Goal: Task Accomplishment & Management: Manage account settings

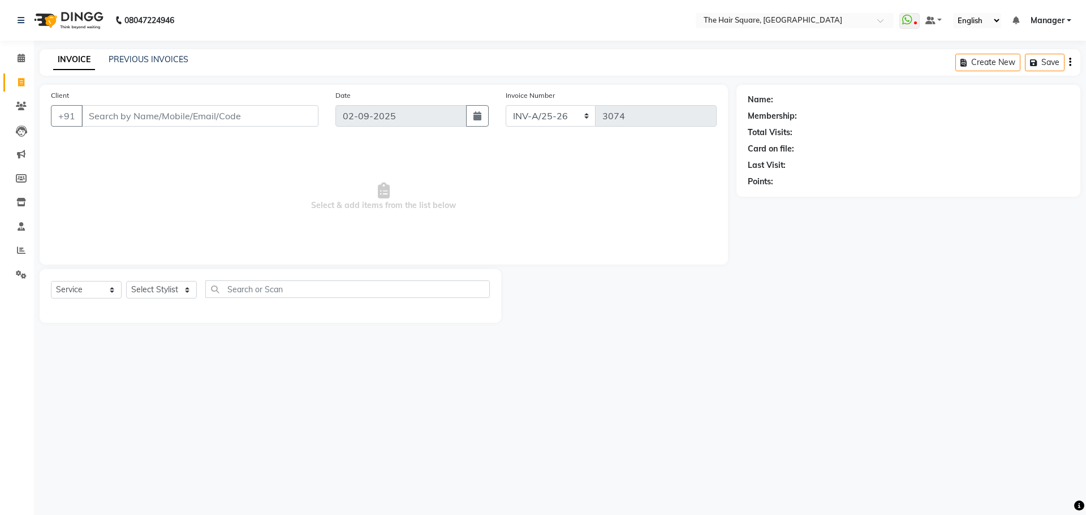
select select "5768"
select select "service"
type input "123456789"
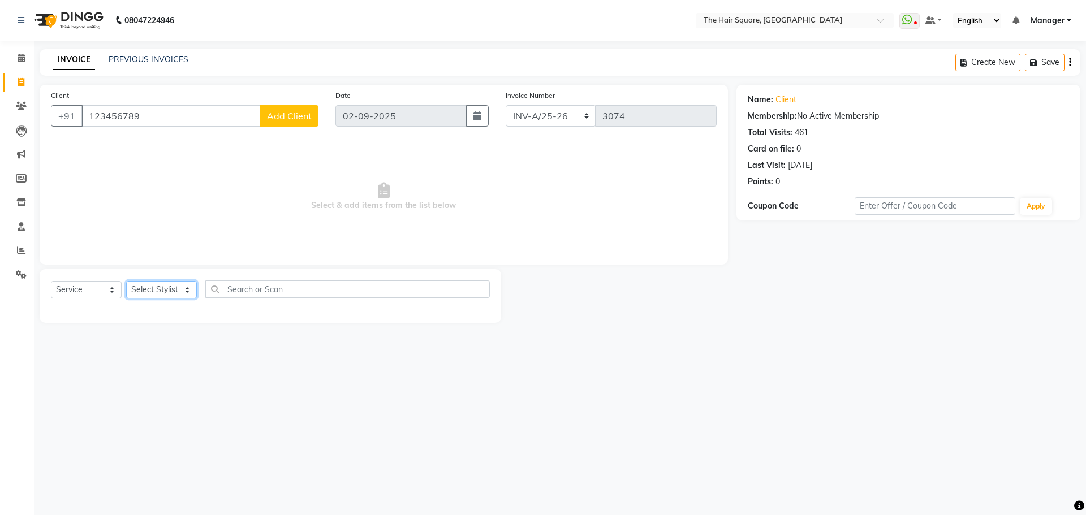
drag, startPoint x: 178, startPoint y: 286, endPoint x: 171, endPoint y: 284, distance: 7.0
click at [178, 286] on select "Select Stylist Amit [PERSON_NAME] Dev Imran [PERSON_NAME] [PERSON_NAME] Manager…" at bounding box center [161, 290] width 71 height 18
select select "39370"
click at [126, 281] on select "Select Stylist Amit [PERSON_NAME] Dev Imran [PERSON_NAME] [PERSON_NAME] Manager…" at bounding box center [161, 290] width 71 height 18
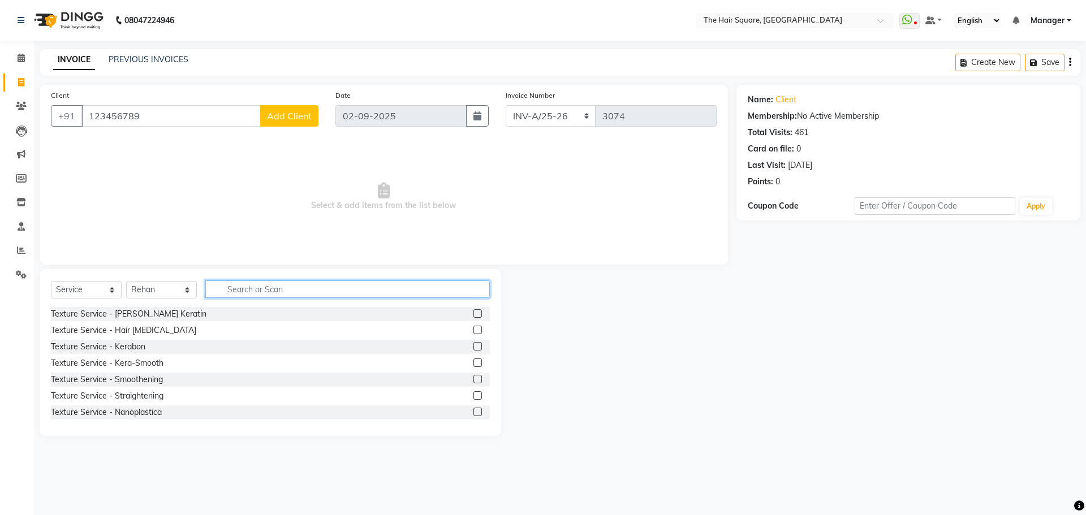
click at [307, 290] on input "text" at bounding box center [347, 290] width 285 height 18
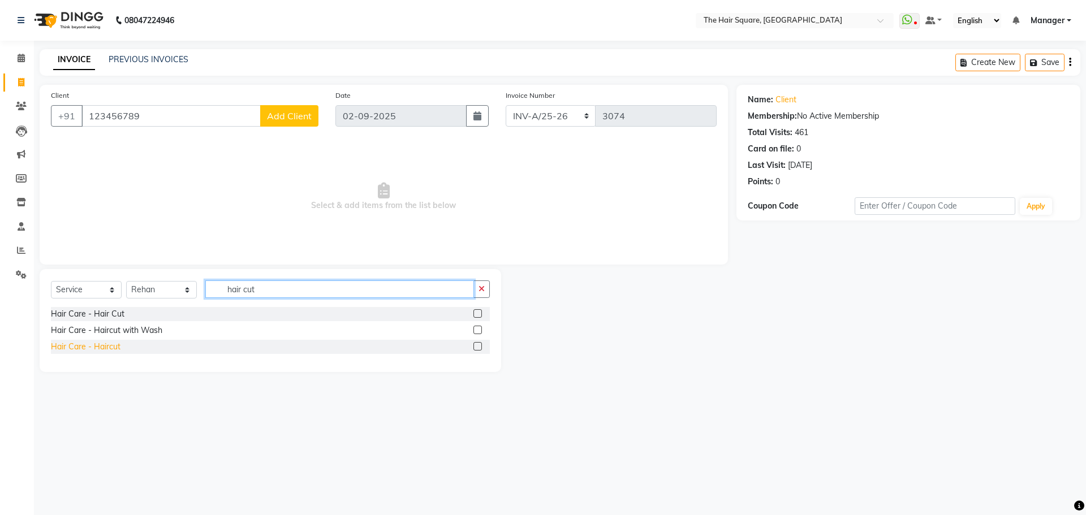
type input "hair cut"
click at [92, 351] on div "Hair Care - Haircut" at bounding box center [86, 347] width 70 height 12
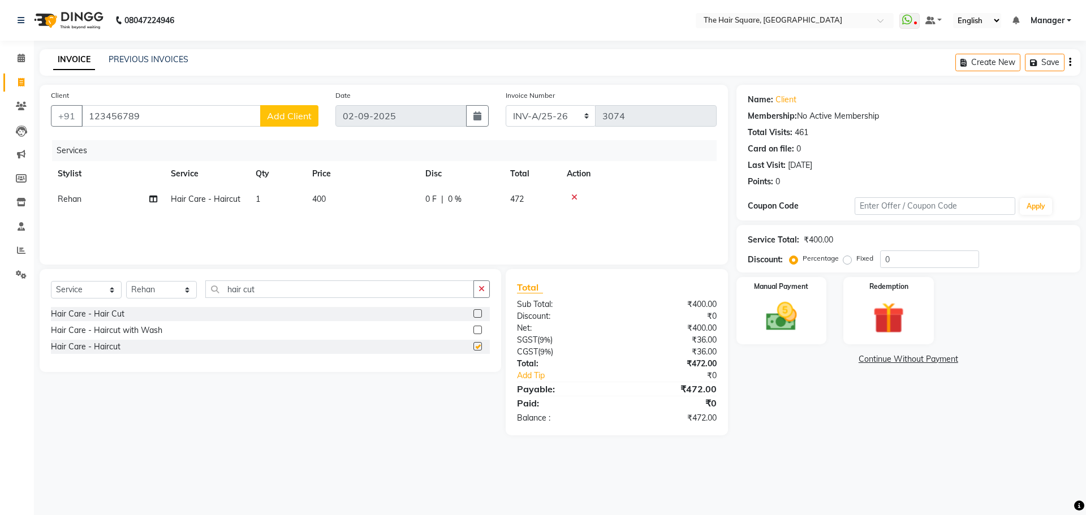
checkbox input "false"
drag, startPoint x: 303, startPoint y: 290, endPoint x: 0, endPoint y: 330, distance: 305.8
click at [0, 328] on app-home "08047224946 Select Location × The Hair Square, [GEOGRAPHIC_DATA] Island WhatsAp…" at bounding box center [543, 226] width 1086 height 453
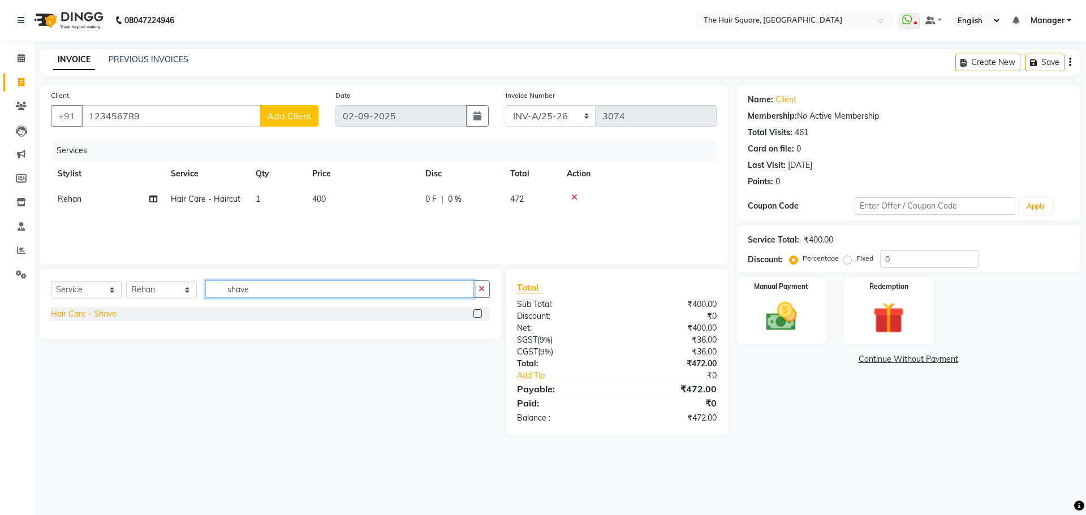
type input "shave"
click at [105, 319] on div "Hair Care - Shave" at bounding box center [270, 314] width 439 height 14
click at [101, 315] on div "Hair Care - Shave" at bounding box center [84, 314] width 66 height 12
checkbox input "false"
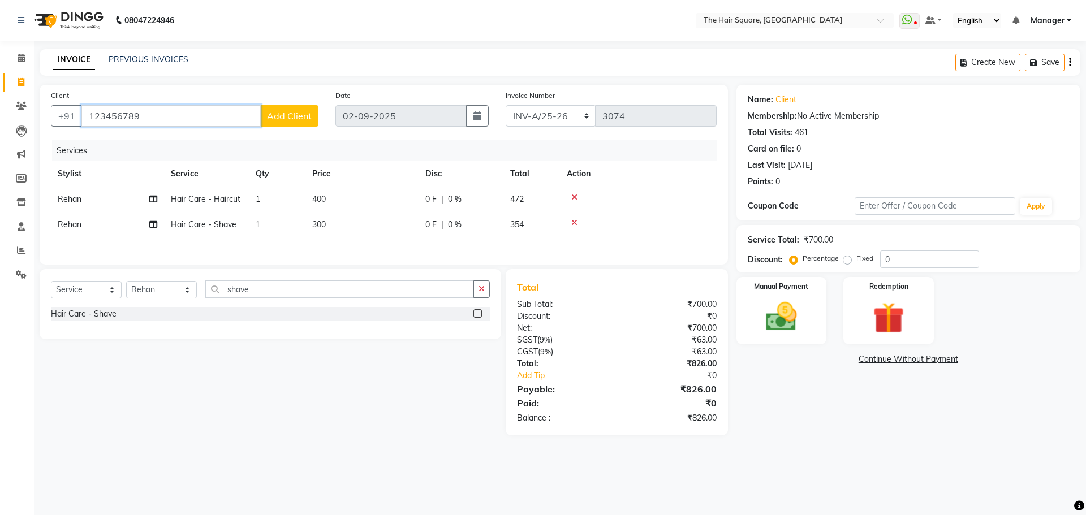
drag, startPoint x: 153, startPoint y: 117, endPoint x: 0, endPoint y: 114, distance: 152.8
click at [0, 114] on app-home "08047224946 Select Location × The Hair Square, [GEOGRAPHIC_DATA] Island WhatsAp…" at bounding box center [543, 226] width 1086 height 453
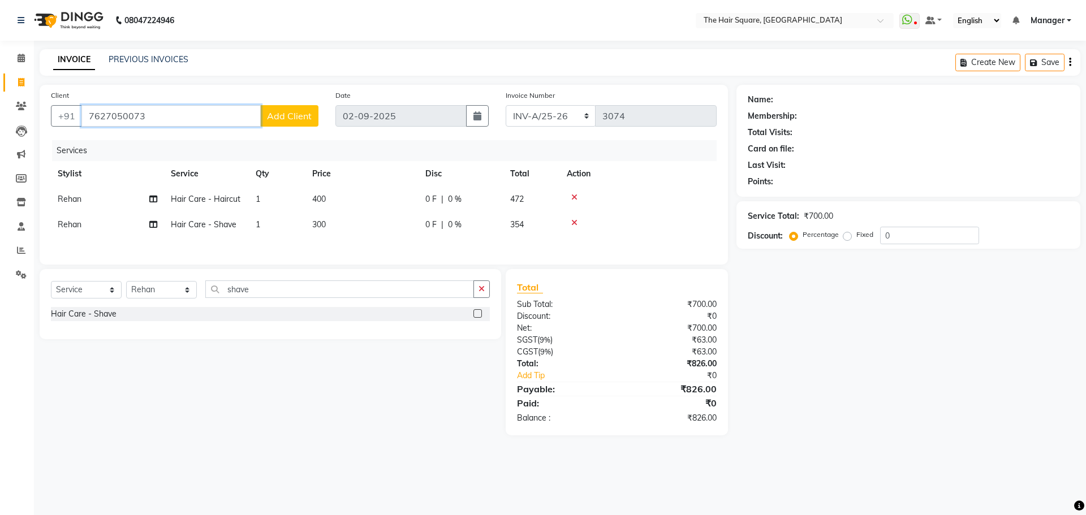
type input "7627050073"
click at [295, 120] on span "Add Client" at bounding box center [289, 115] width 45 height 11
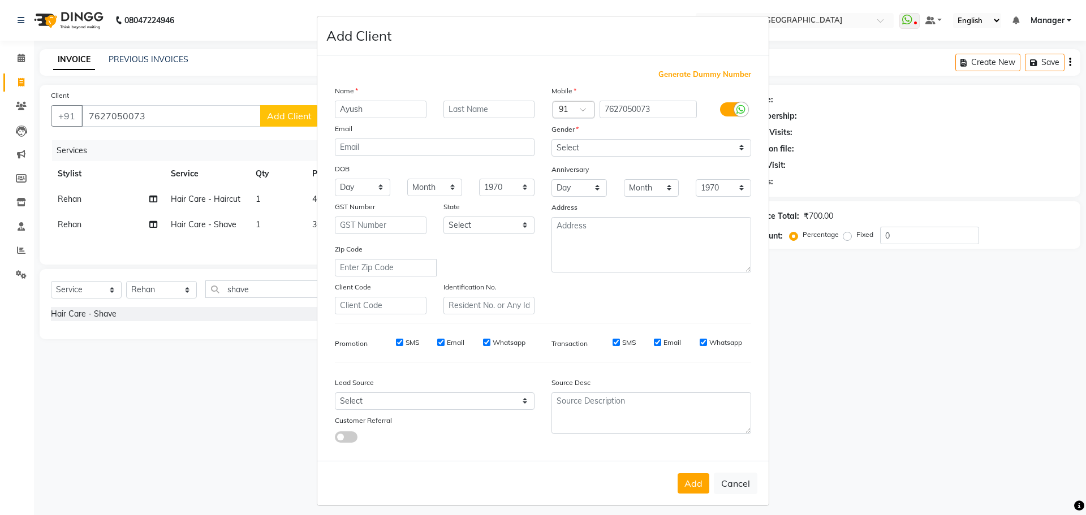
type input "Ayush"
type input "arora"
click at [584, 156] on select "Select [DEMOGRAPHIC_DATA] [DEMOGRAPHIC_DATA] Other Prefer Not To Say" at bounding box center [652, 148] width 200 height 18
select select "[DEMOGRAPHIC_DATA]"
click at [552, 139] on select "Select [DEMOGRAPHIC_DATA] [DEMOGRAPHIC_DATA] Other Prefer Not To Say" at bounding box center [652, 148] width 200 height 18
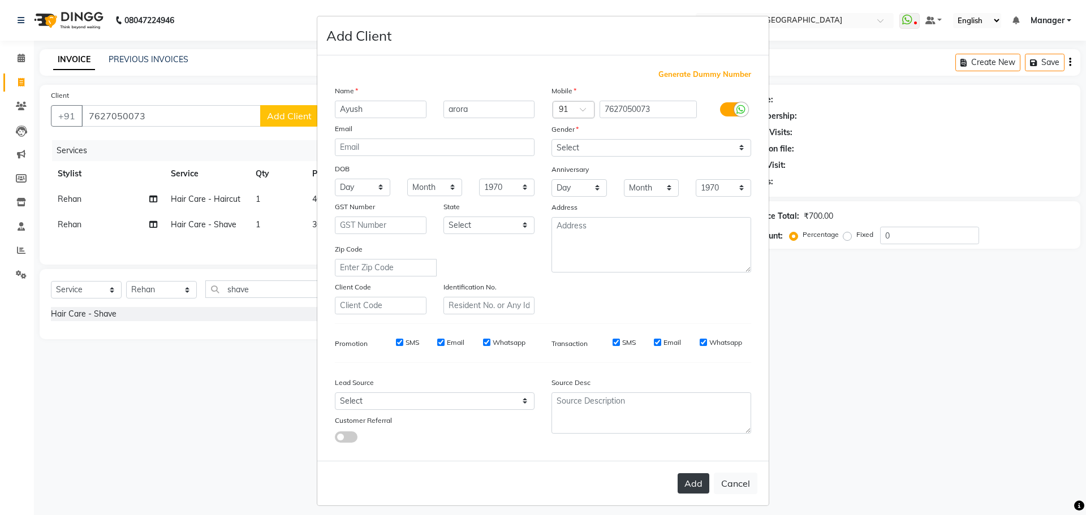
click at [678, 485] on button "Add" at bounding box center [694, 484] width 32 height 20
type input "76******73"
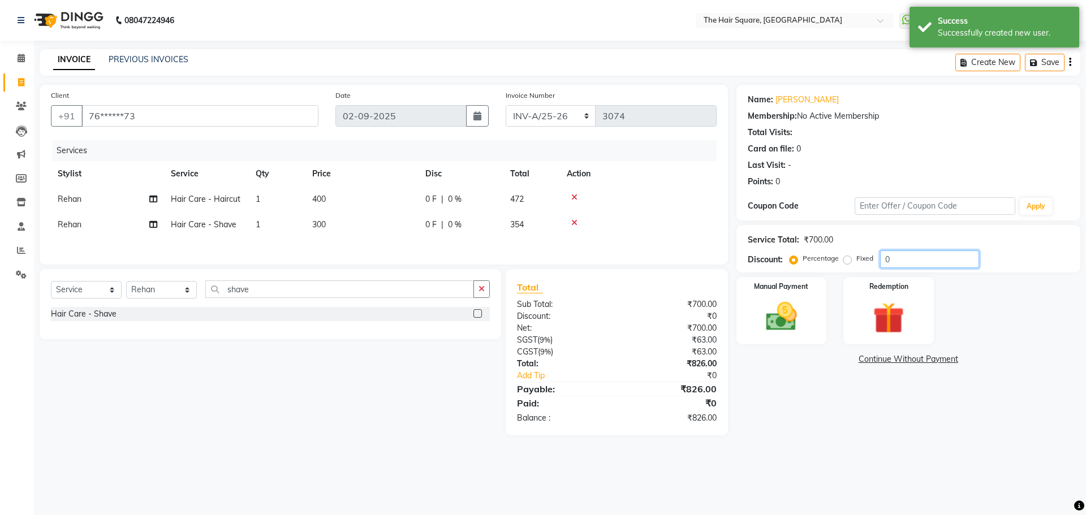
drag, startPoint x: 916, startPoint y: 260, endPoint x: 794, endPoint y: 264, distance: 122.2
click at [824, 262] on div "Percentage Fixed 0" at bounding box center [885, 260] width 187 height 18
type input "20"
click at [801, 299] on img at bounding box center [781, 316] width 53 height 37
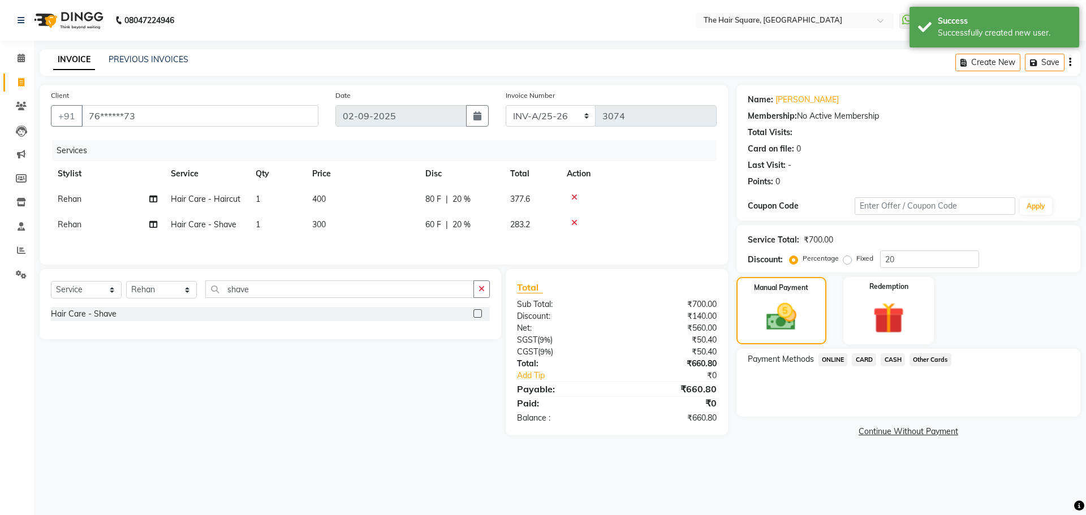
click at [834, 359] on span "ONLINE" at bounding box center [833, 360] width 29 height 13
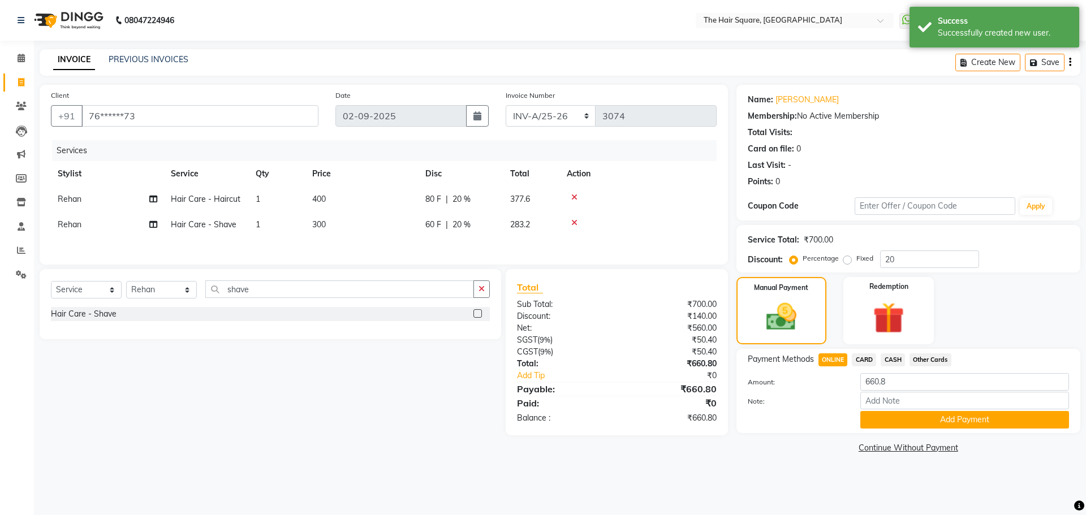
click at [886, 420] on button "Add Payment" at bounding box center [964, 420] width 209 height 18
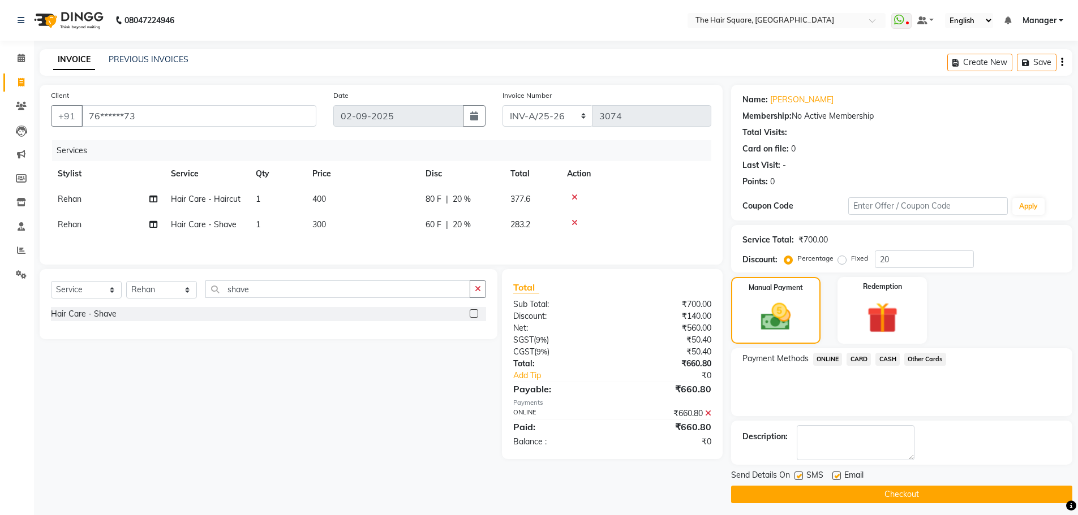
scroll to position [5, 0]
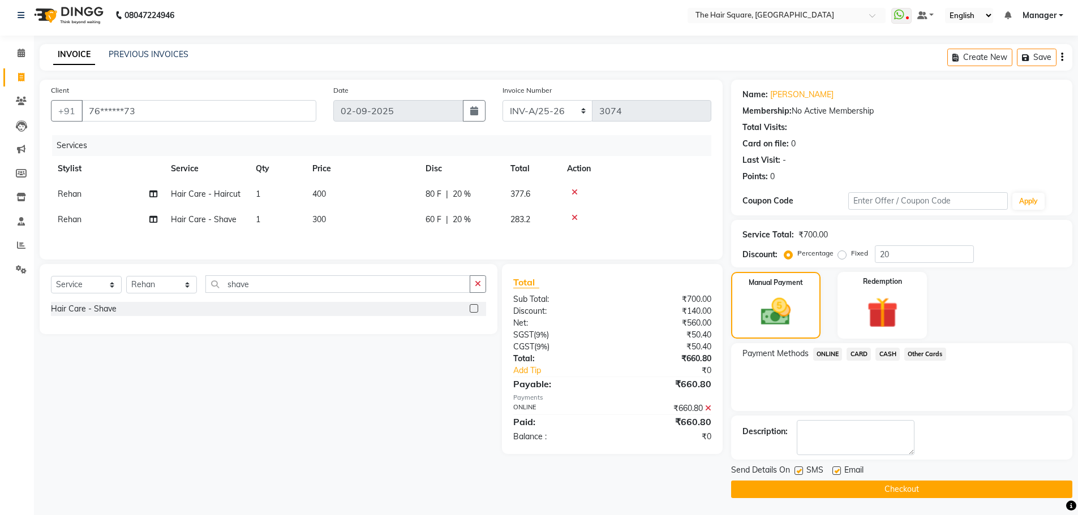
click at [816, 490] on button "Checkout" at bounding box center [901, 490] width 341 height 18
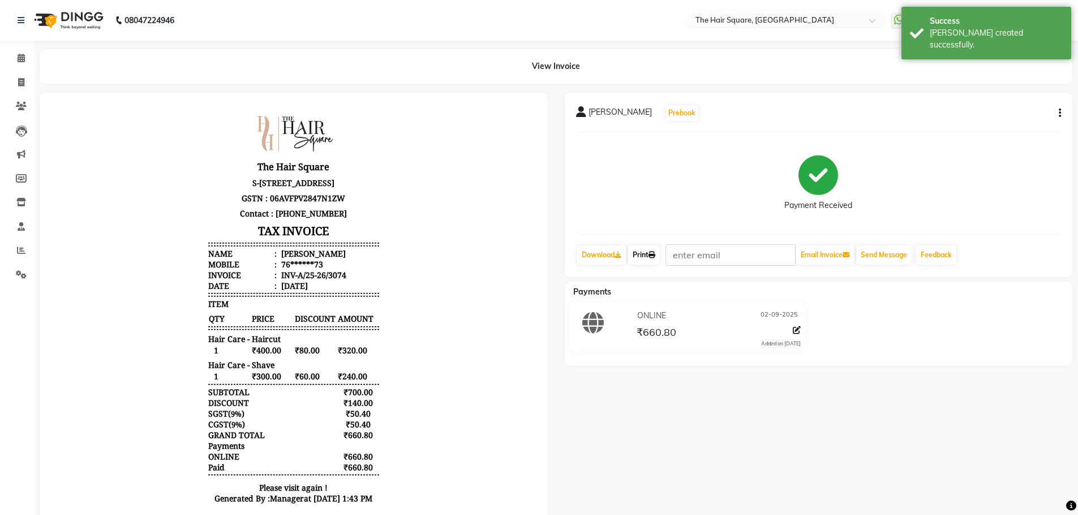
click at [647, 258] on link "Print" at bounding box center [644, 255] width 32 height 19
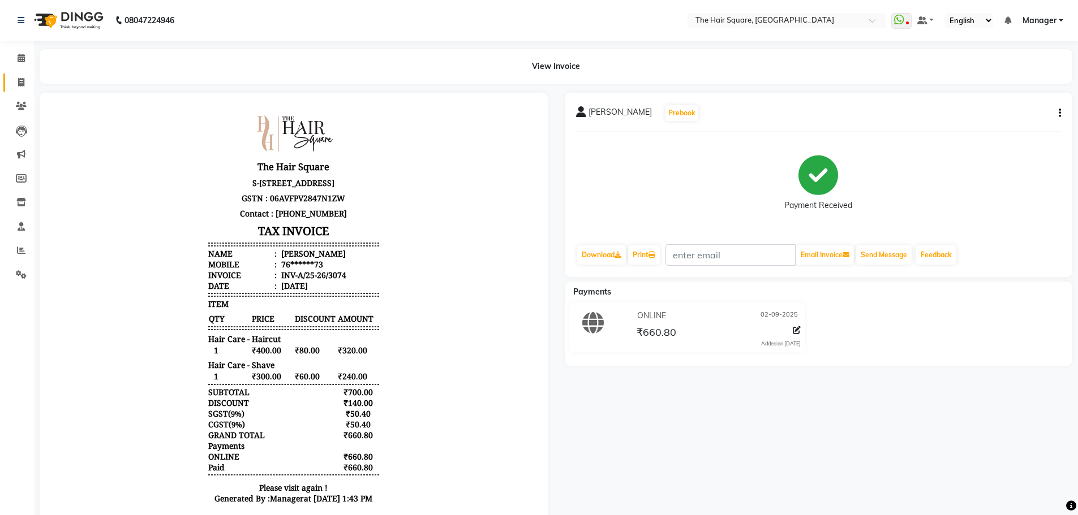
click at [7, 84] on link "Invoice" at bounding box center [16, 83] width 27 height 19
select select "service"
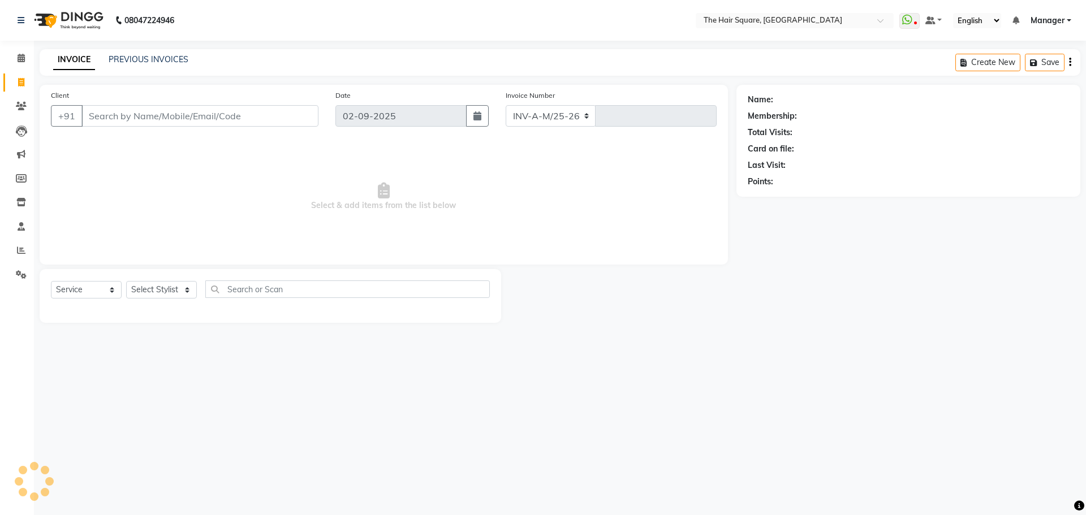
select select "5768"
type input "3075"
click at [161, 118] on input "Client" at bounding box center [199, 115] width 237 height 21
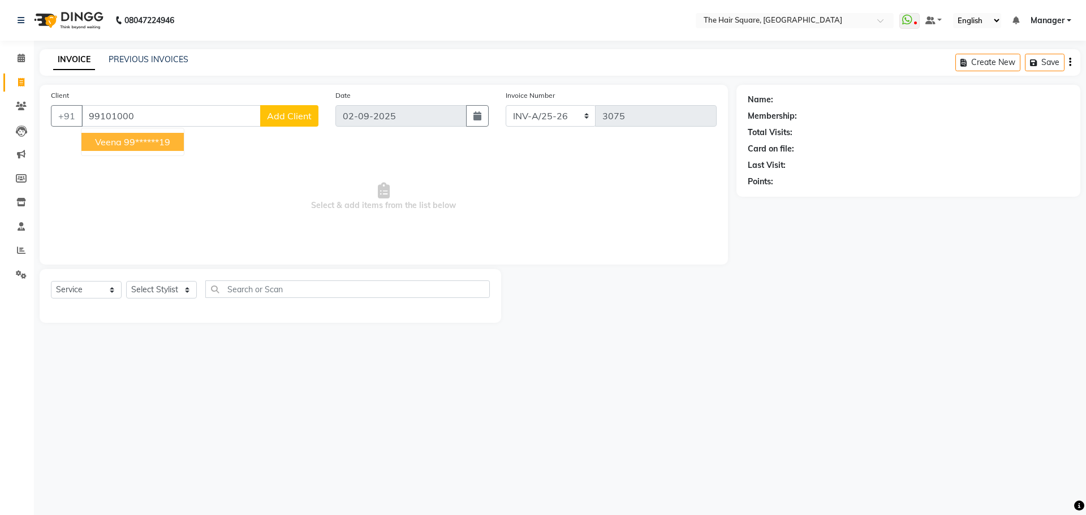
click at [124, 143] on ngb-highlight "99******19" at bounding box center [147, 141] width 46 height 11
type input "99******19"
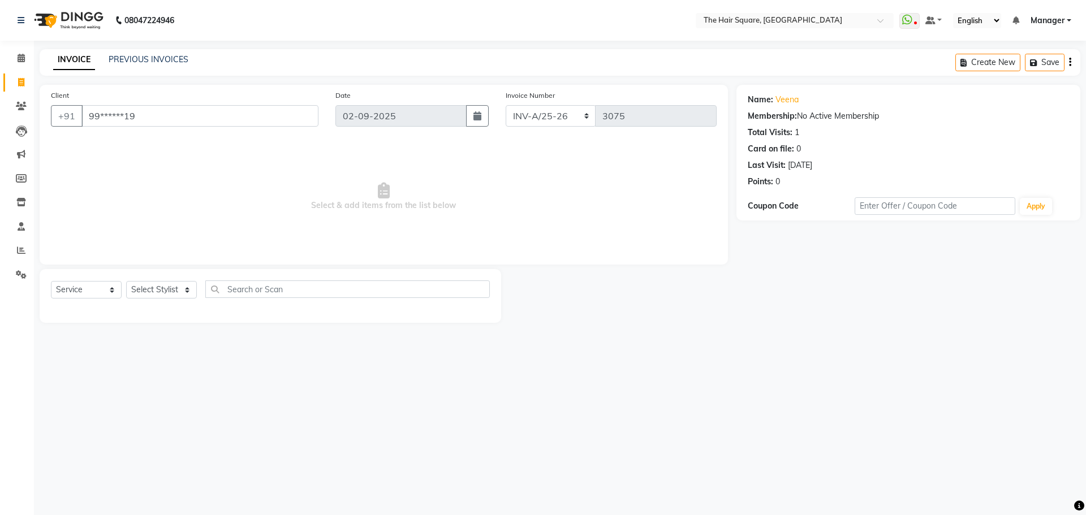
click at [799, 104] on div "Name: Veena" at bounding box center [908, 100] width 321 height 12
click at [795, 101] on link "Veena" at bounding box center [787, 100] width 23 height 12
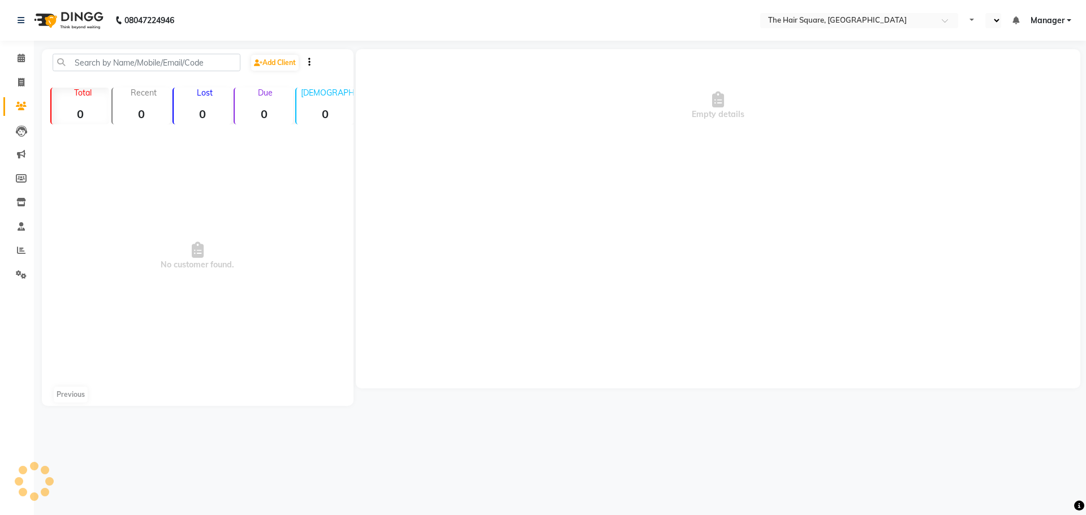
select select "en"
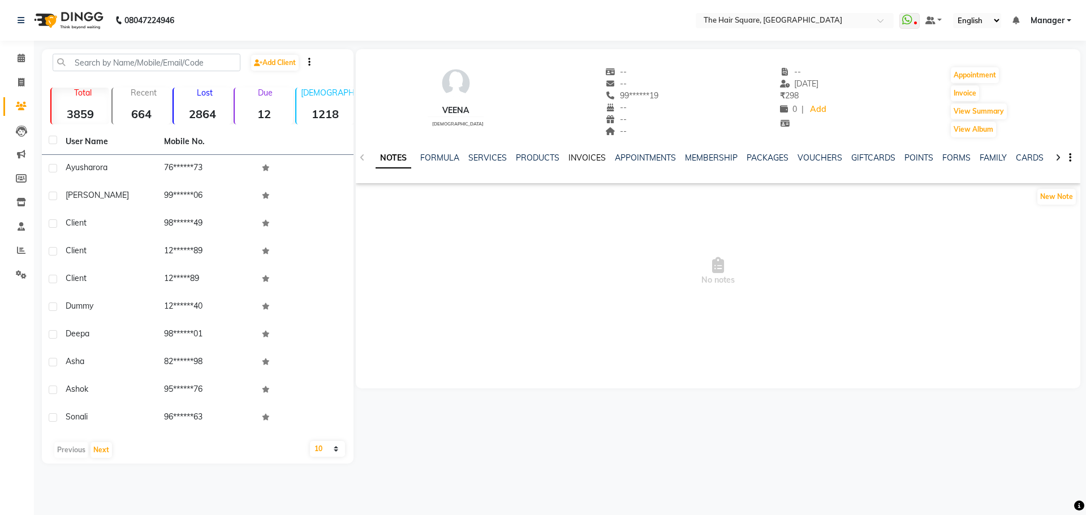
click at [586, 158] on link "INVOICES" at bounding box center [587, 158] width 37 height 10
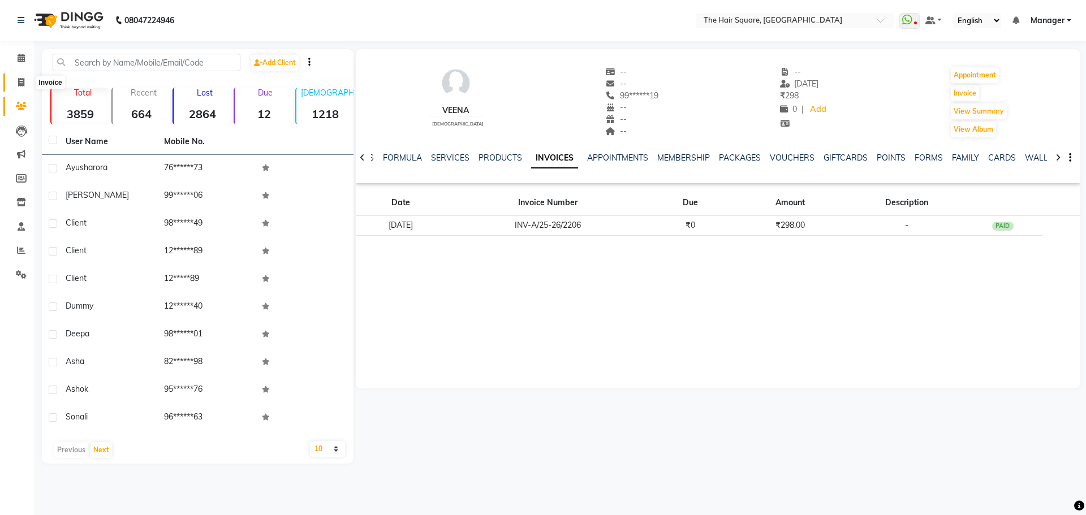
click at [24, 76] on span at bounding box center [21, 82] width 20 height 13
select select "service"
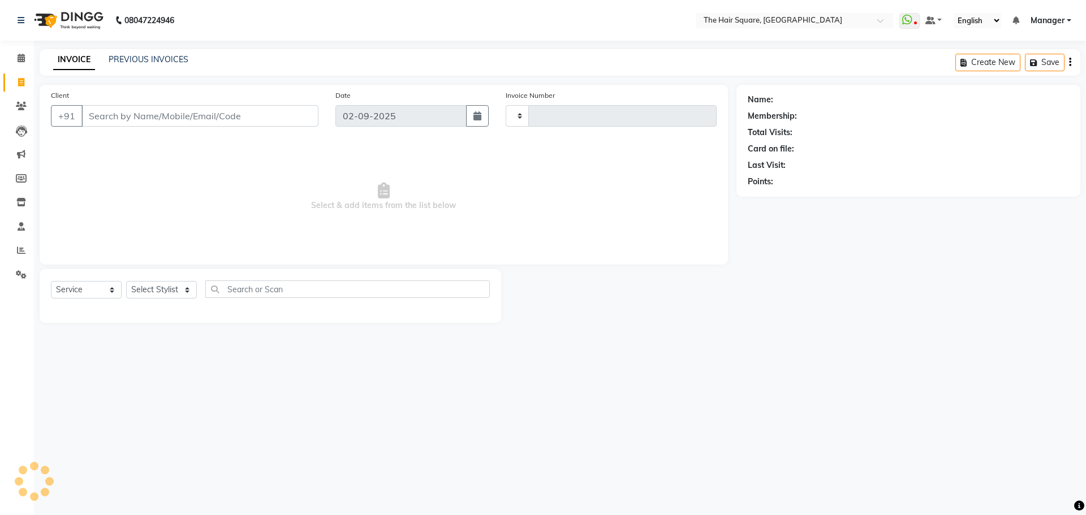
type input "3075"
select select "5768"
click at [19, 57] on icon at bounding box center [21, 58] width 7 height 8
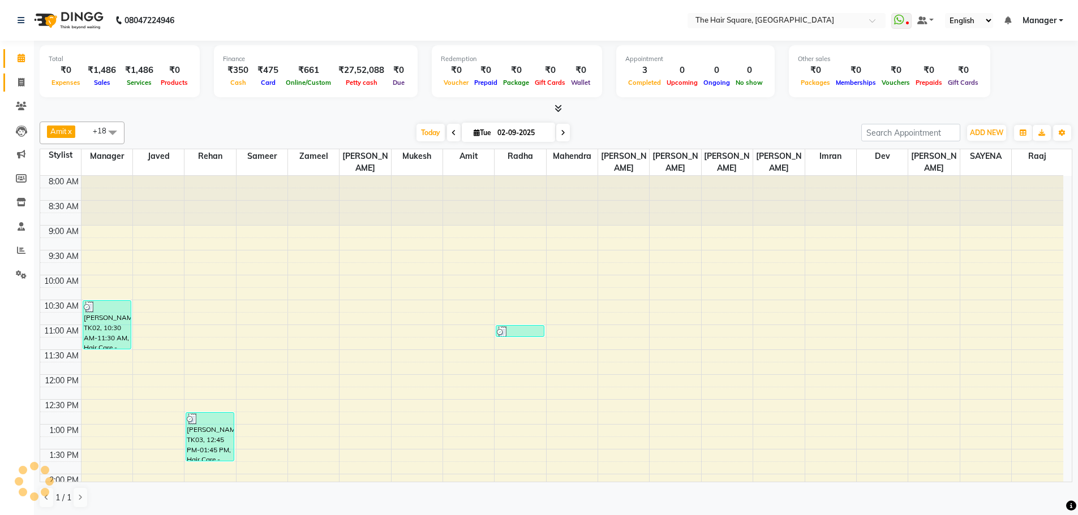
click at [11, 85] on link "Invoice" at bounding box center [16, 83] width 27 height 19
select select "service"
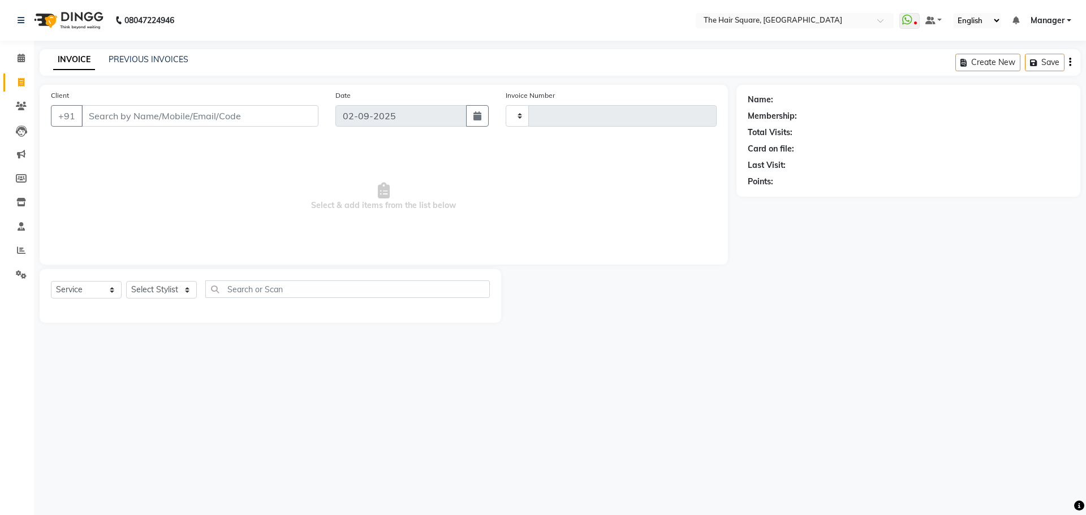
type input "3075"
select select "5768"
click at [138, 63] on link "PREVIOUS INVOICES" at bounding box center [149, 59] width 80 height 10
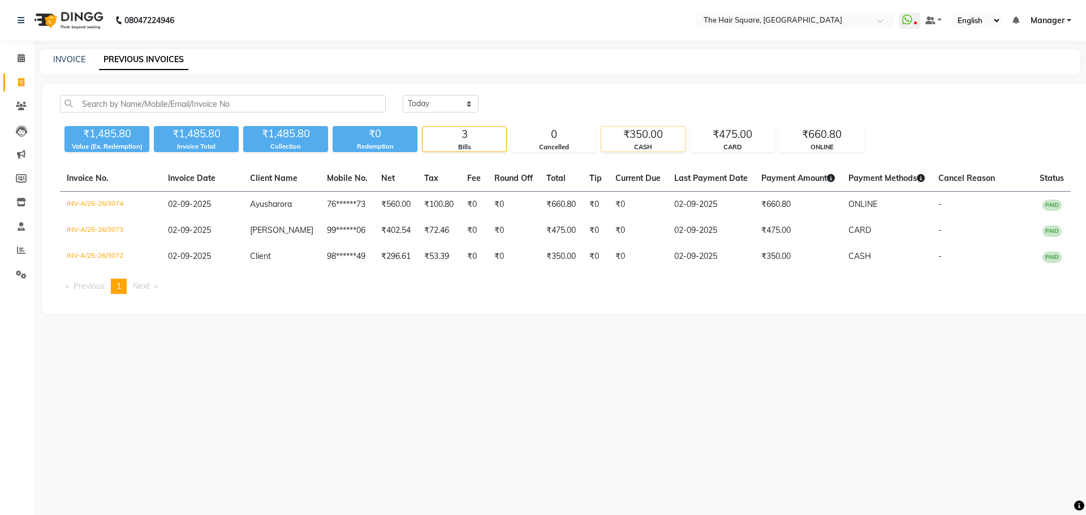
click at [642, 139] on div "₹350.00" at bounding box center [643, 135] width 84 height 16
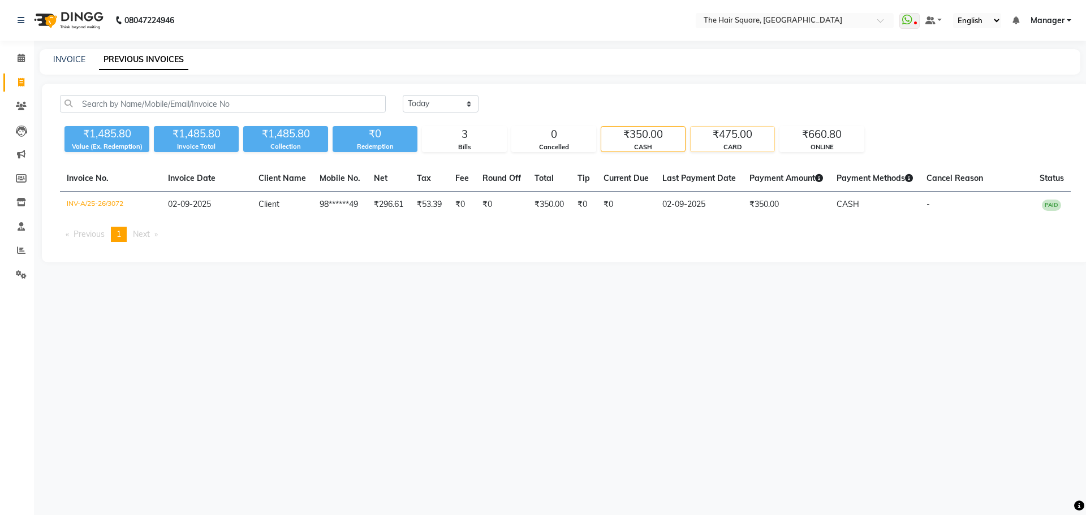
click at [714, 141] on div "₹475.00" at bounding box center [733, 135] width 84 height 16
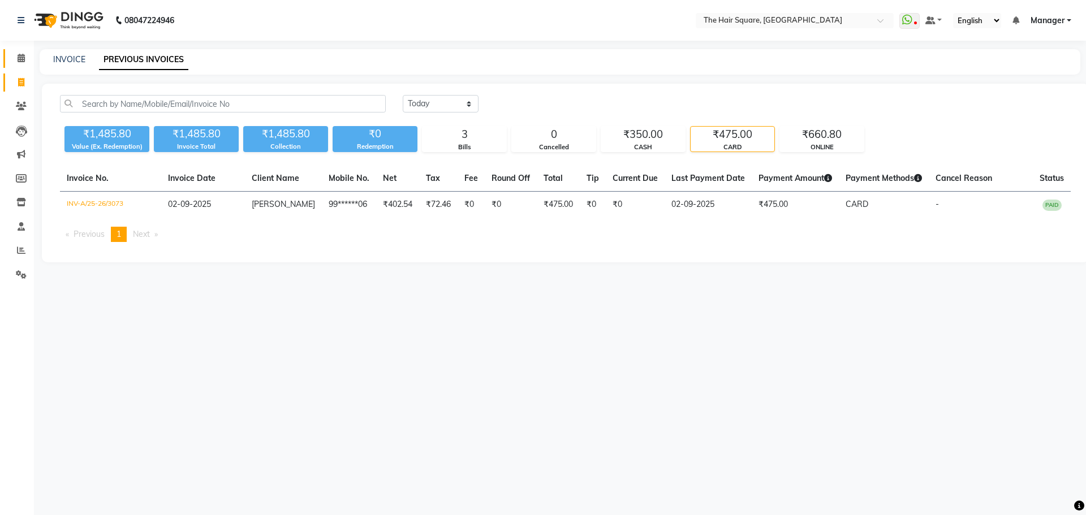
click at [15, 57] on span at bounding box center [21, 58] width 20 height 13
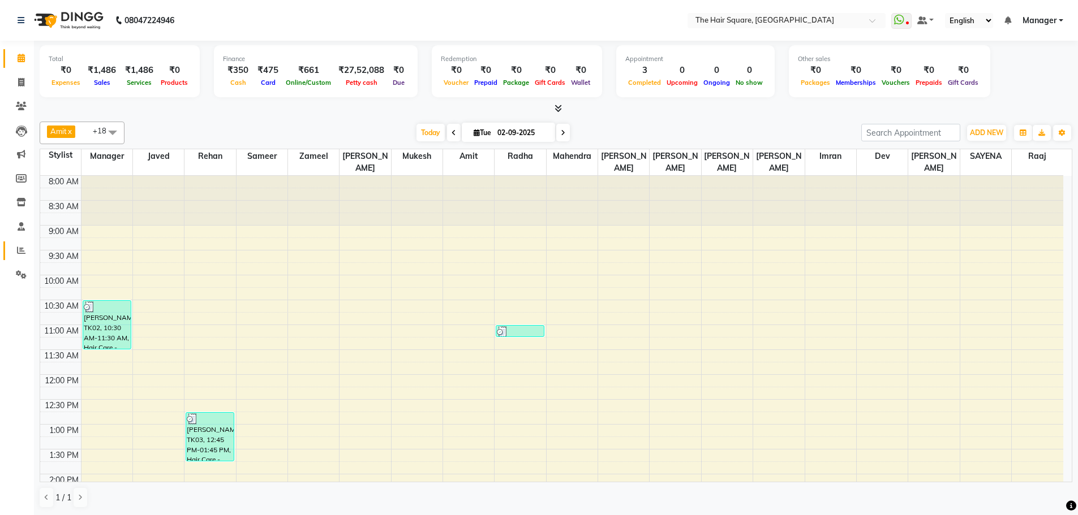
click at [14, 258] on link "Reports" at bounding box center [16, 251] width 27 height 19
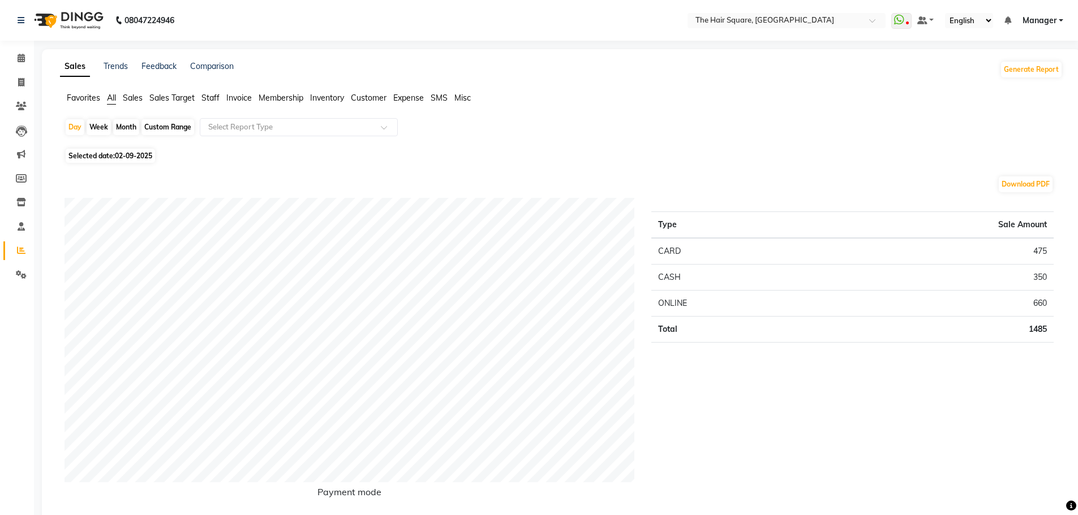
click at [218, 102] on span "Staff" at bounding box center [210, 98] width 18 height 10
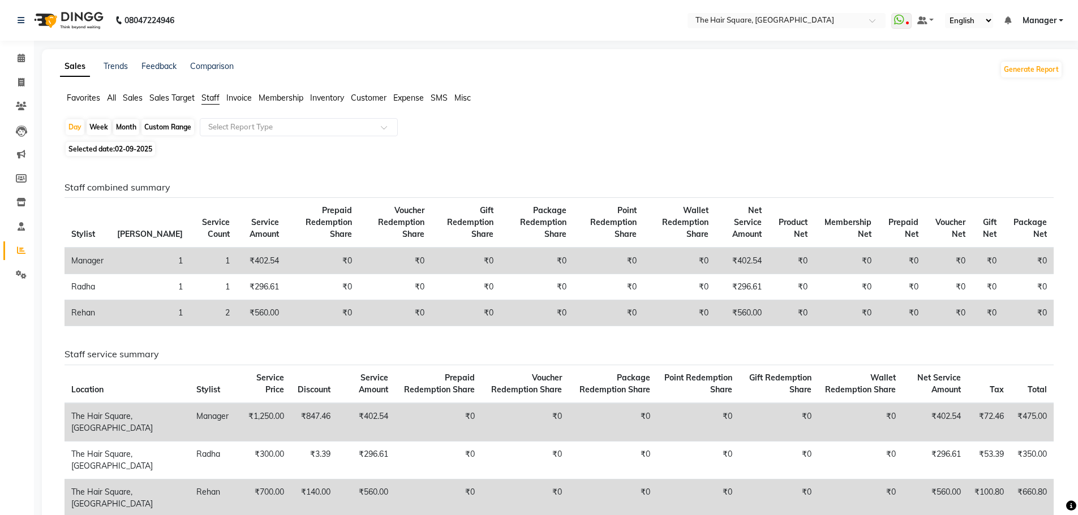
click at [147, 145] on span "02-09-2025" at bounding box center [133, 149] width 37 height 8
select select "9"
select select "2025"
click at [172, 128] on div "Custom Range" at bounding box center [167, 127] width 53 height 16
select select "9"
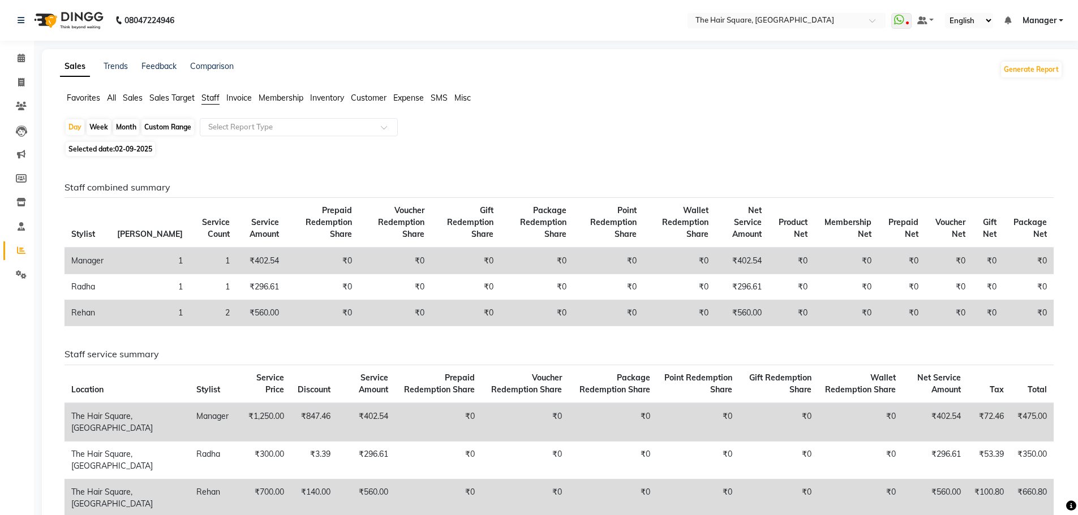
select select "2025"
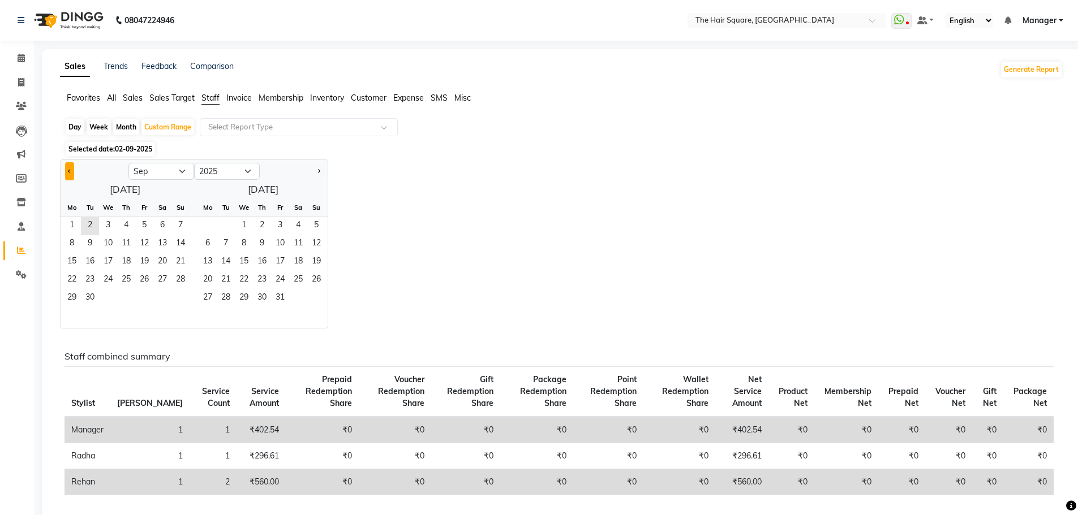
click at [67, 171] on button "Previous month" at bounding box center [69, 171] width 9 height 18
select select "8"
click at [136, 227] on span "1" at bounding box center [144, 226] width 18 height 18
click at [185, 302] on span "31" at bounding box center [180, 299] width 18 height 18
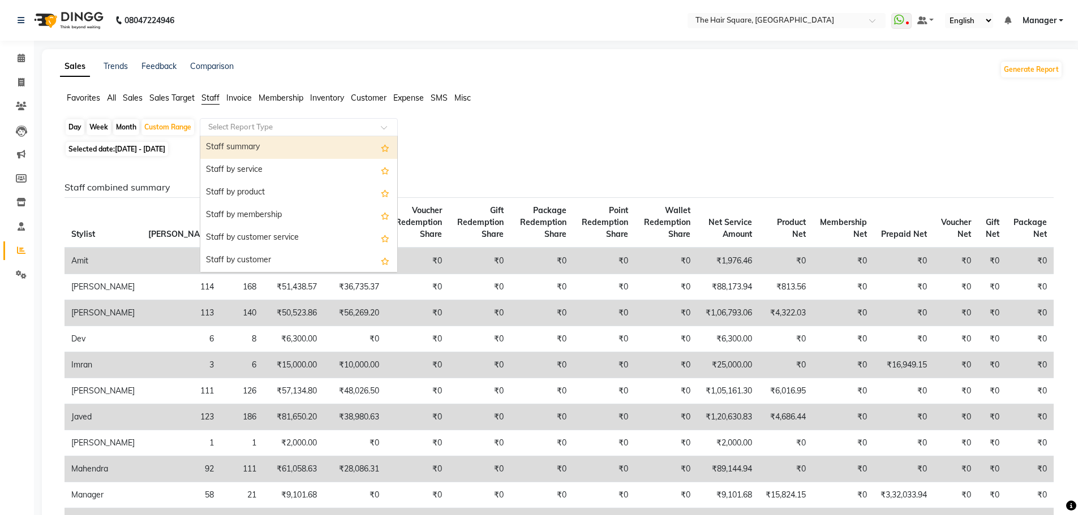
click at [251, 134] on div "Select Report Type" at bounding box center [299, 127] width 198 height 18
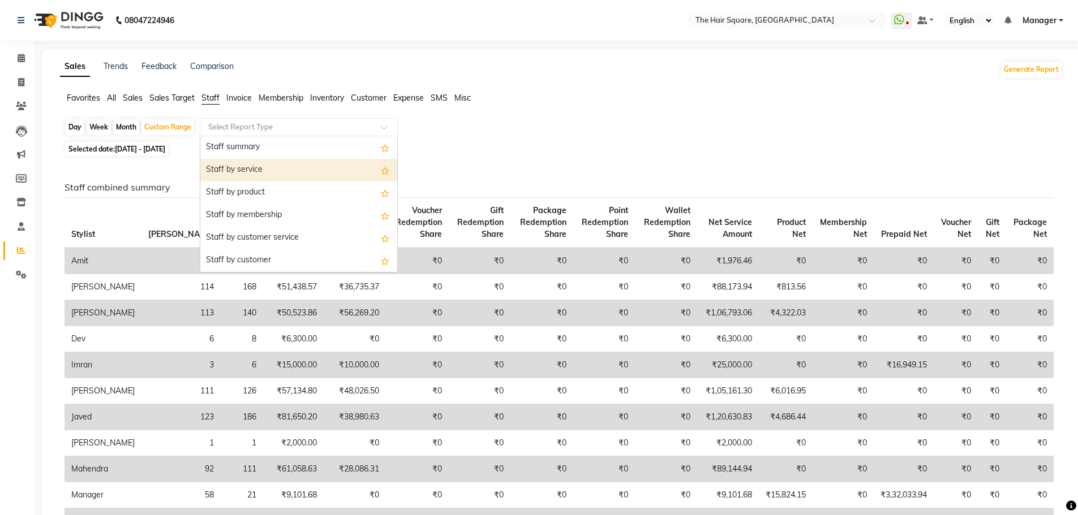
click at [231, 177] on div "Staff by service" at bounding box center [298, 170] width 197 height 23
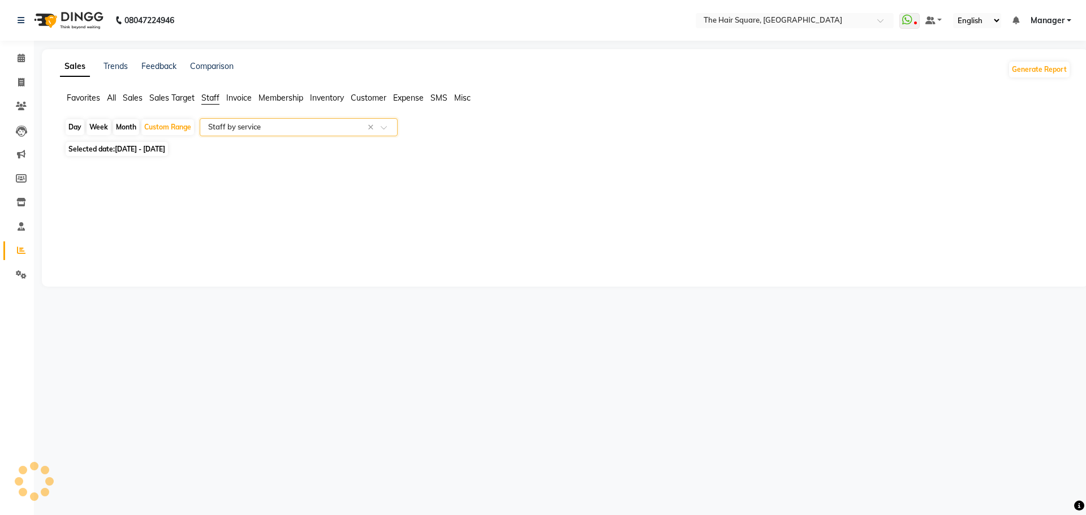
select select "full_report"
select select "csv"
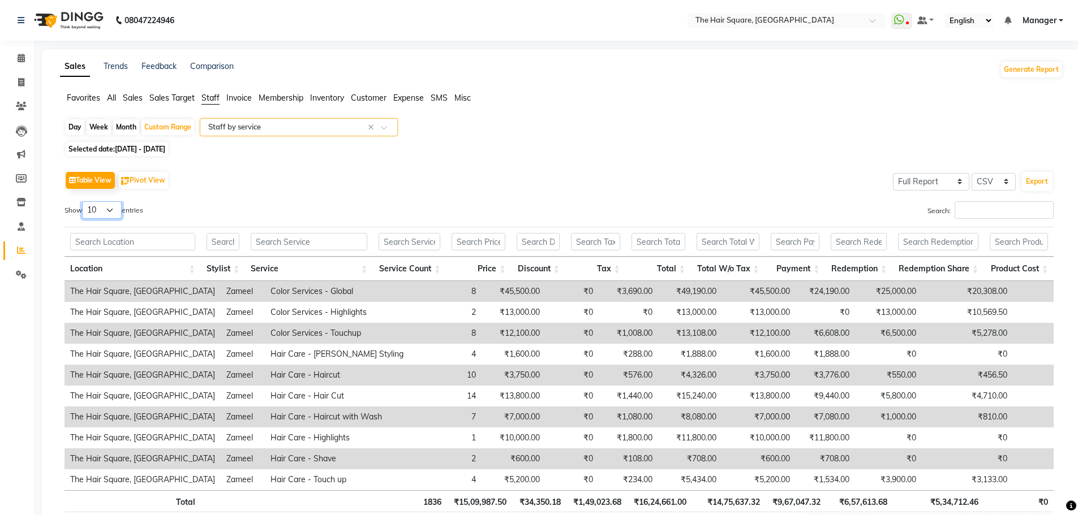
click at [105, 206] on select "10 25 50 100" at bounding box center [102, 210] width 40 height 18
select select "100"
click at [84, 201] on select "10 25 50 100" at bounding box center [102, 210] width 40 height 18
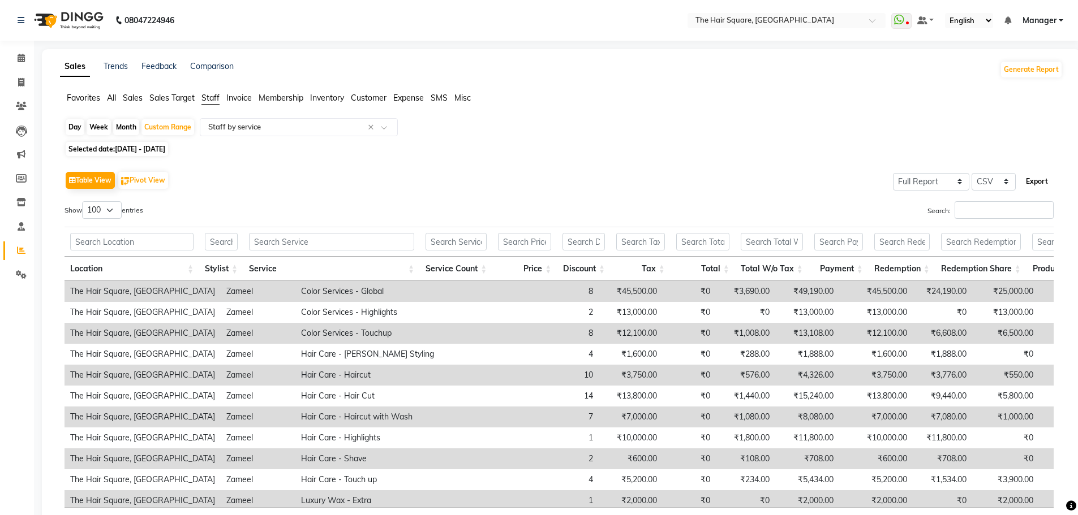
click at [1033, 182] on button "Export" at bounding box center [1036, 181] width 31 height 19
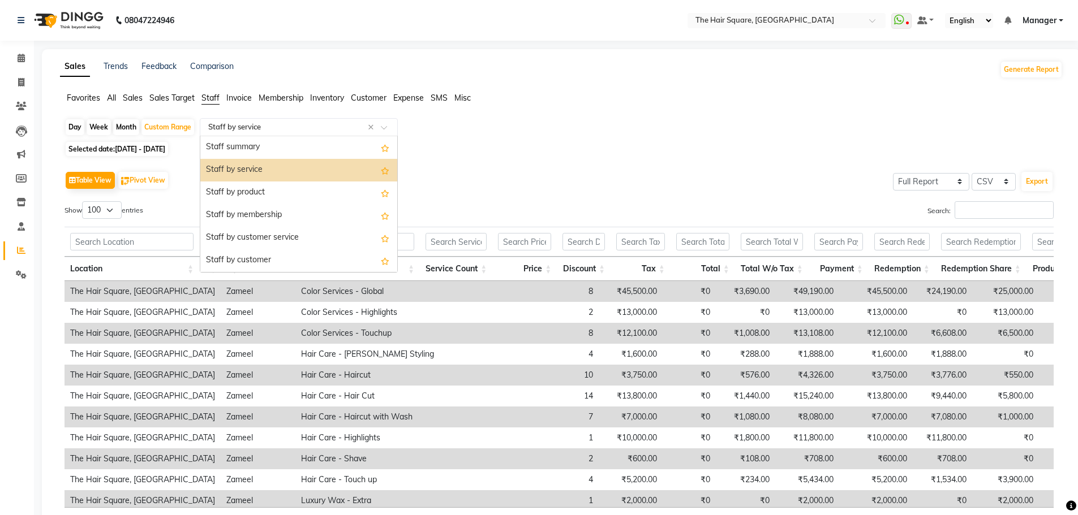
click at [290, 128] on input "text" at bounding box center [287, 127] width 163 height 11
click at [281, 236] on div "Staff by customer service" at bounding box center [298, 238] width 197 height 23
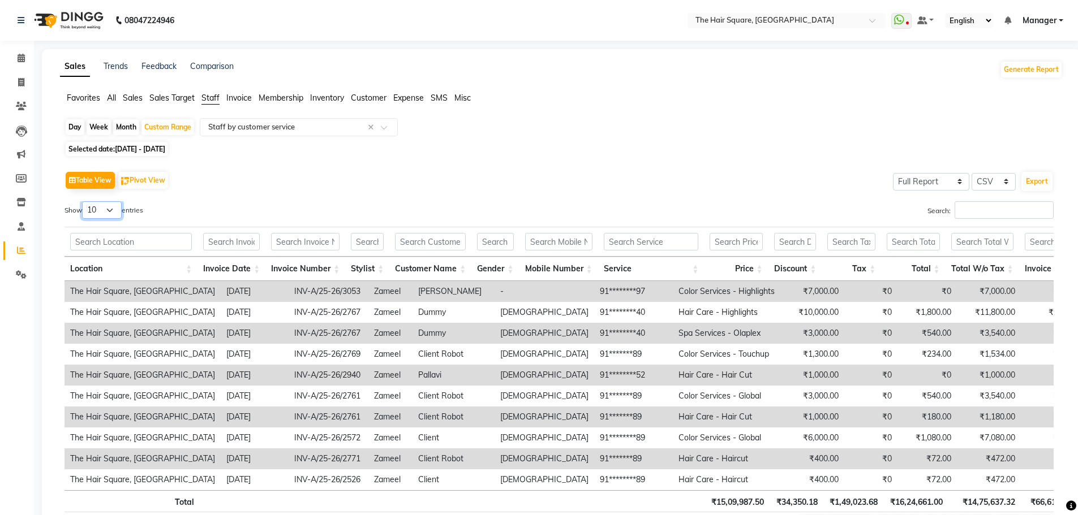
drag, startPoint x: 104, startPoint y: 212, endPoint x: 101, endPoint y: 217, distance: 6.3
click at [104, 212] on select "10 25 50 100" at bounding box center [102, 210] width 40 height 18
click at [84, 201] on select "10 25 50 100" at bounding box center [102, 210] width 40 height 18
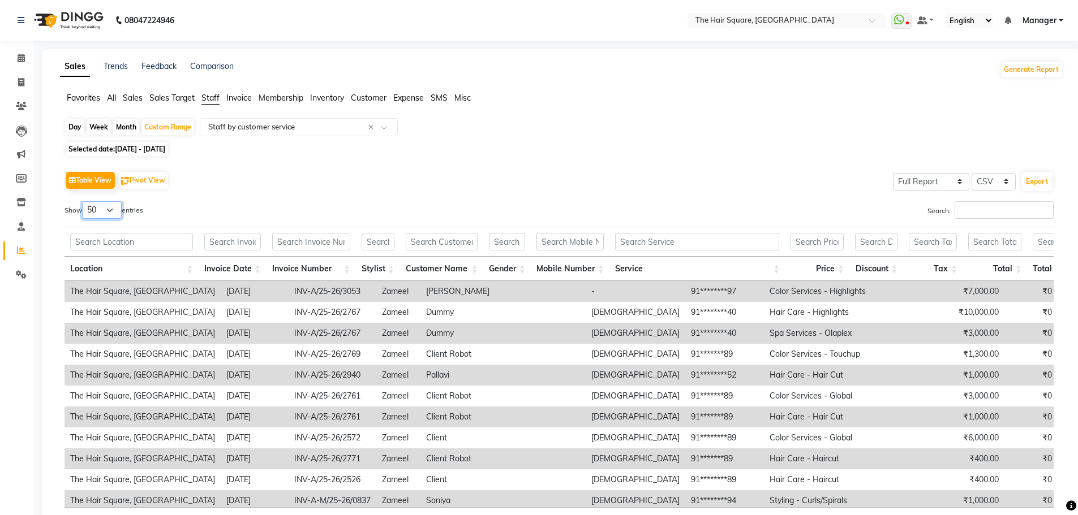
drag, startPoint x: 106, startPoint y: 208, endPoint x: 106, endPoint y: 214, distance: 6.2
click at [106, 208] on select "10 25 50 100" at bounding box center [102, 210] width 40 height 18
select select "100"
click at [84, 201] on select "10 25 50 100" at bounding box center [102, 210] width 40 height 18
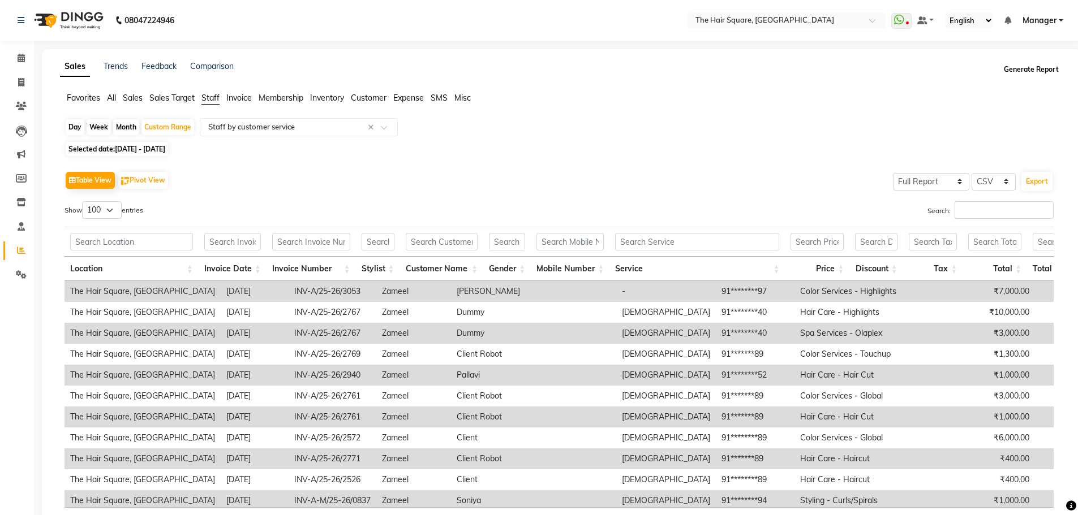
click at [1029, 71] on button "Generate Report" at bounding box center [1031, 70] width 61 height 16
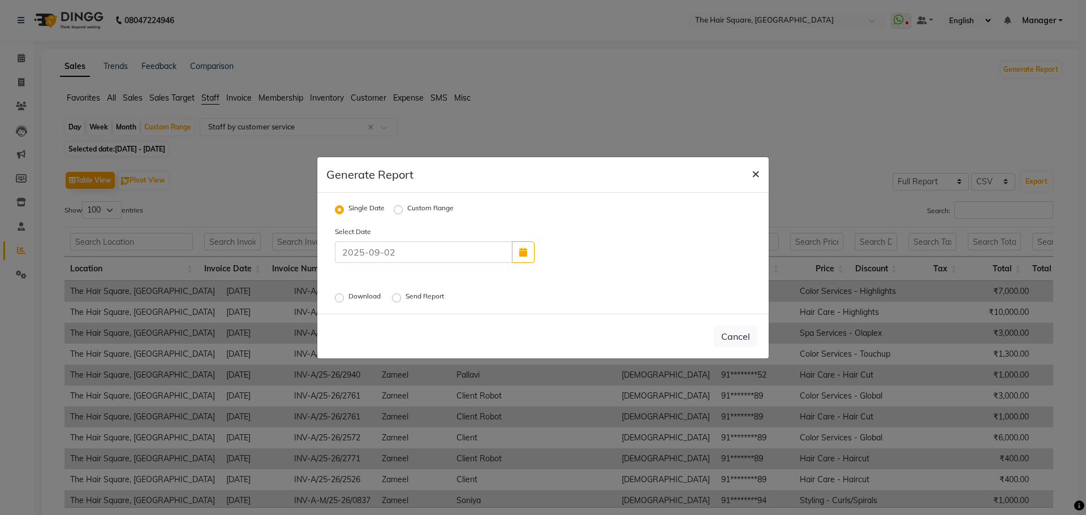
drag, startPoint x: 756, startPoint y: 174, endPoint x: 969, endPoint y: 183, distance: 212.9
click at [756, 175] on span "×" at bounding box center [756, 173] width 8 height 17
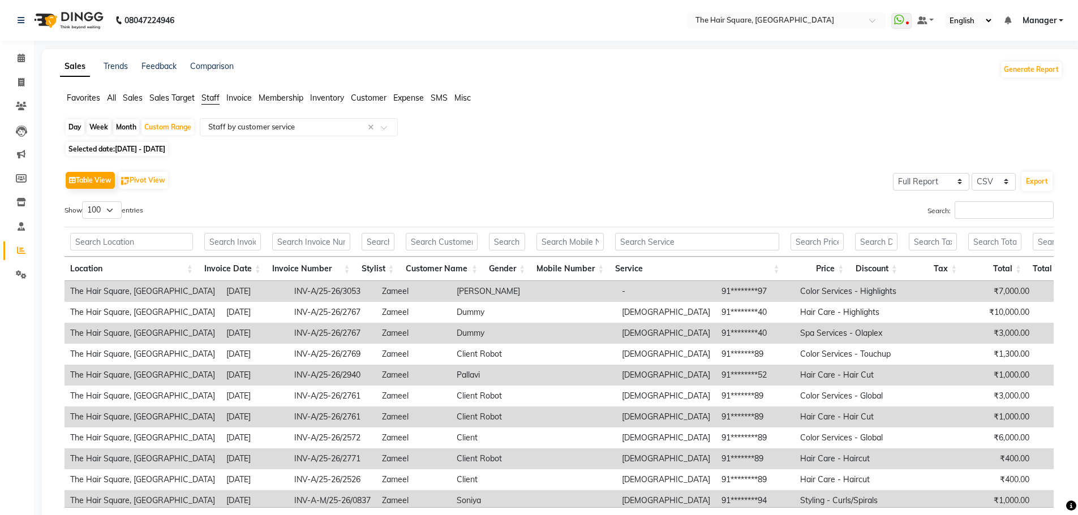
click at [1052, 180] on div "Export" at bounding box center [1036, 181] width 33 height 21
click at [1043, 183] on button "Export" at bounding box center [1036, 181] width 31 height 19
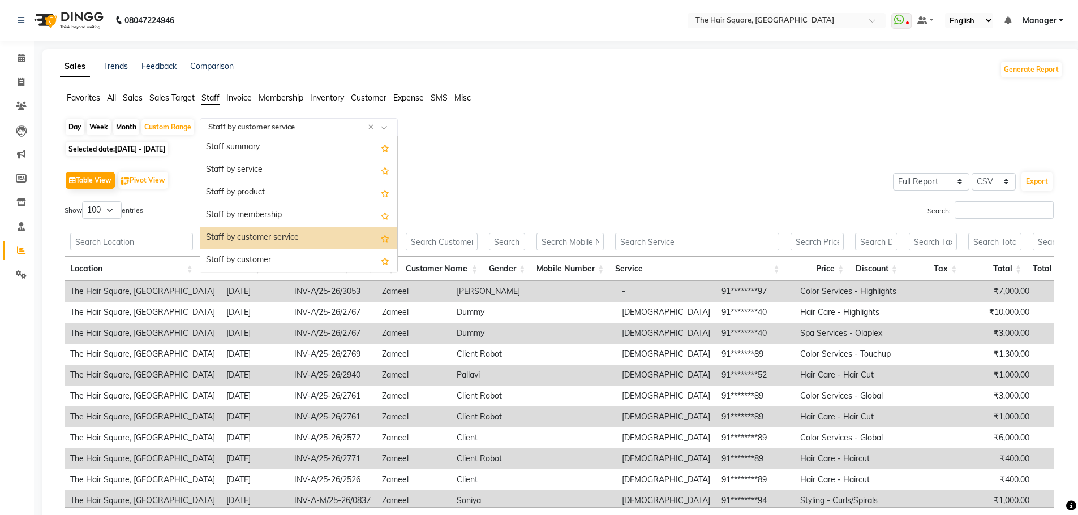
click at [237, 126] on input "text" at bounding box center [287, 127] width 163 height 11
click at [246, 203] on div "Staff by product" at bounding box center [298, 193] width 197 height 23
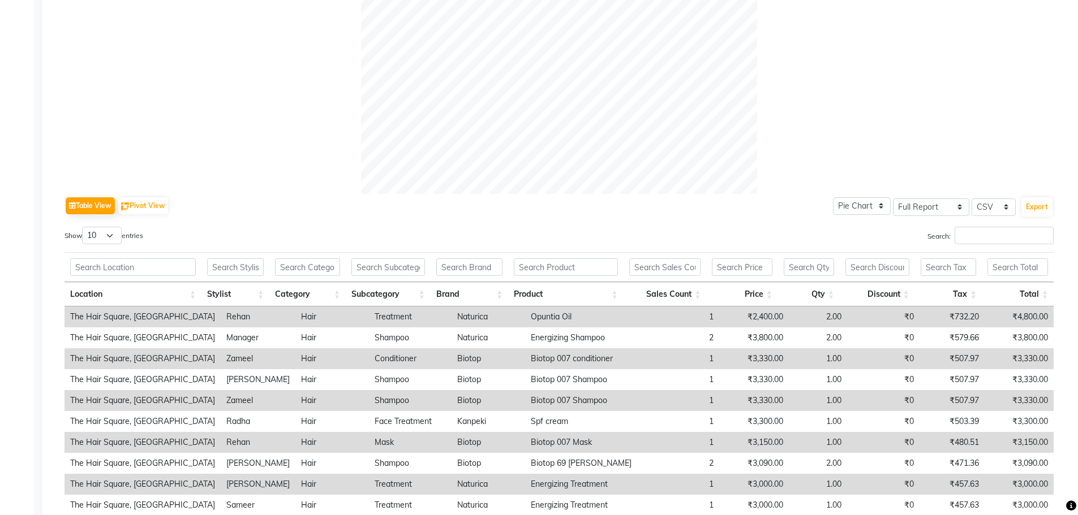
scroll to position [382, 0]
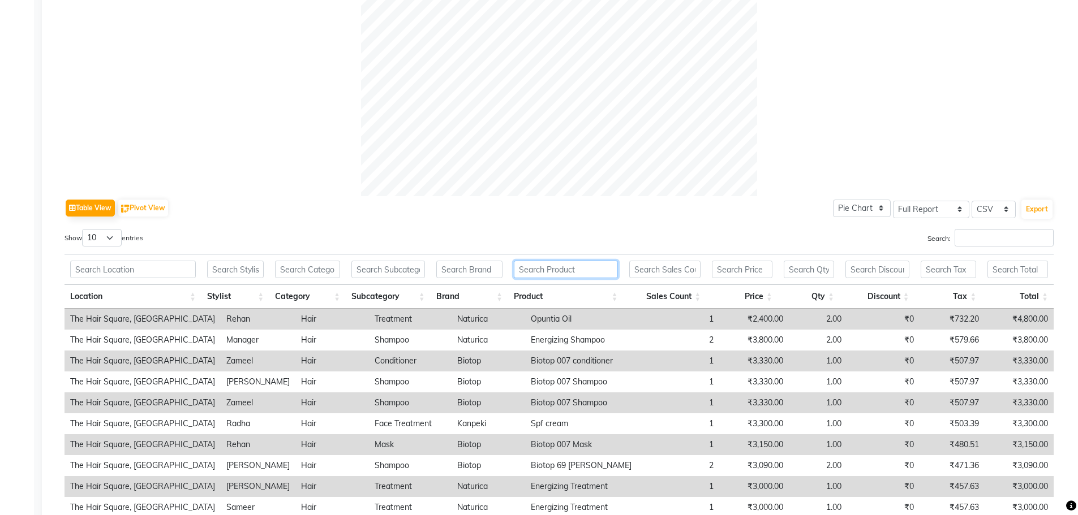
drag, startPoint x: 562, startPoint y: 272, endPoint x: 854, endPoint y: 291, distance: 293.1
click at [563, 272] on input "text" at bounding box center [566, 270] width 104 height 18
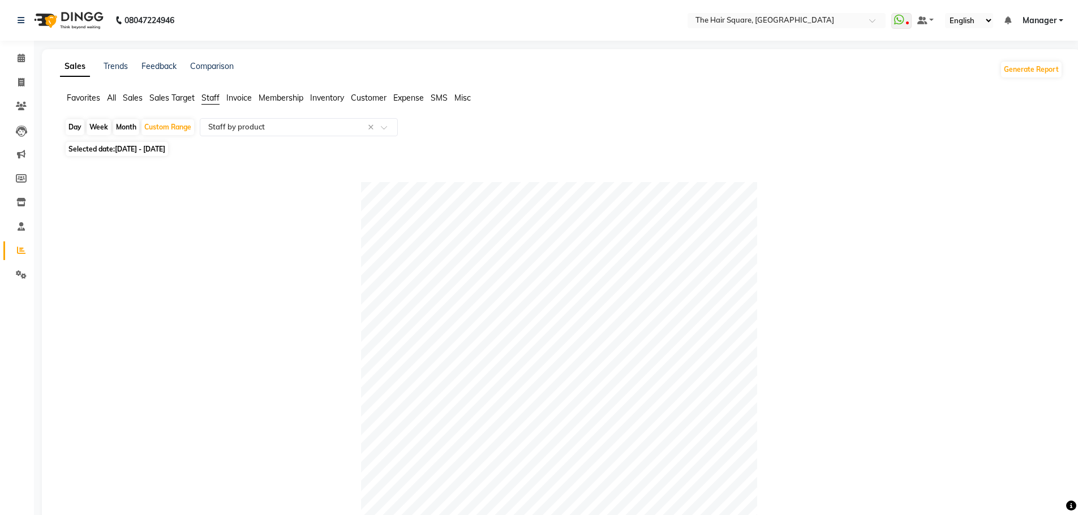
scroll to position [311, 0]
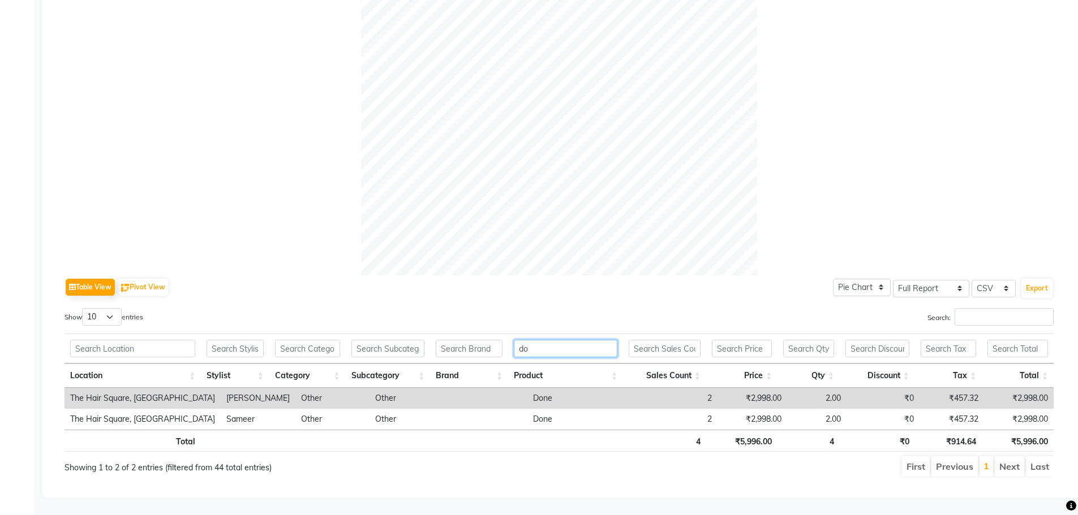
type input "do"
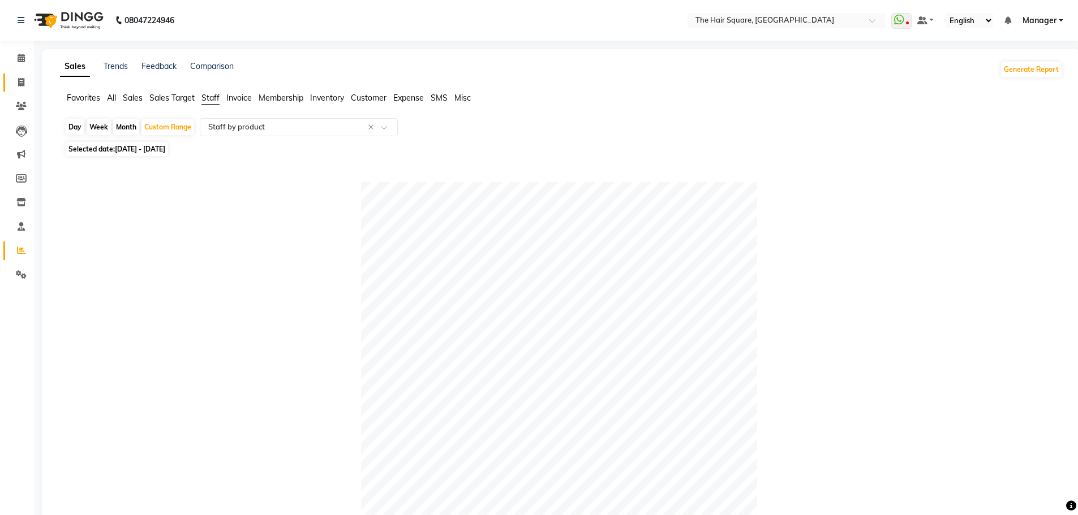
click at [28, 87] on span at bounding box center [21, 82] width 20 height 13
select select "service"
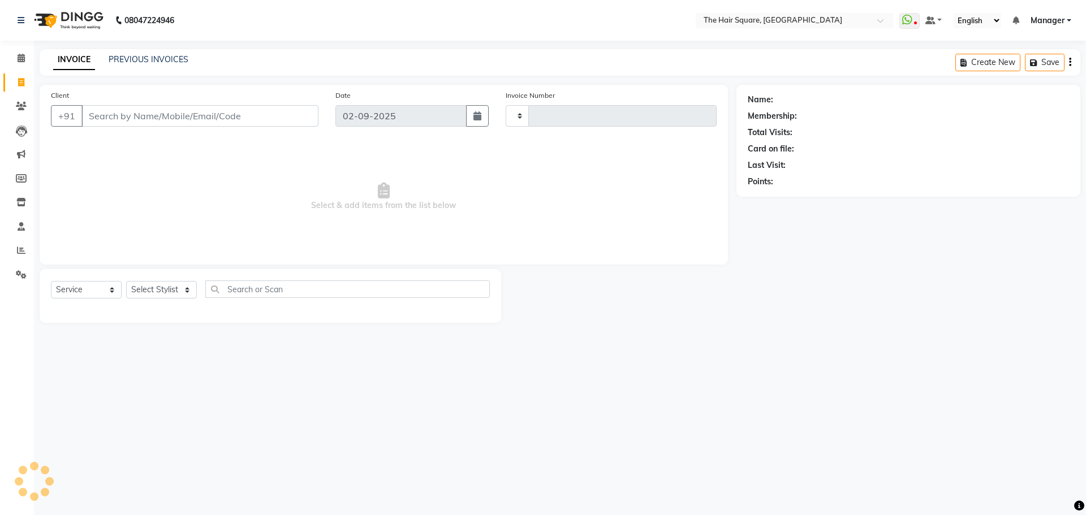
type input "3075"
select select "5768"
drag, startPoint x: 845, startPoint y: 282, endPoint x: 871, endPoint y: 280, distance: 25.5
click at [842, 284] on div "Name: Membership: Total Visits: Card on file: Last Visit: Points:" at bounding box center [913, 204] width 352 height 238
click at [21, 246] on span at bounding box center [21, 250] width 20 height 13
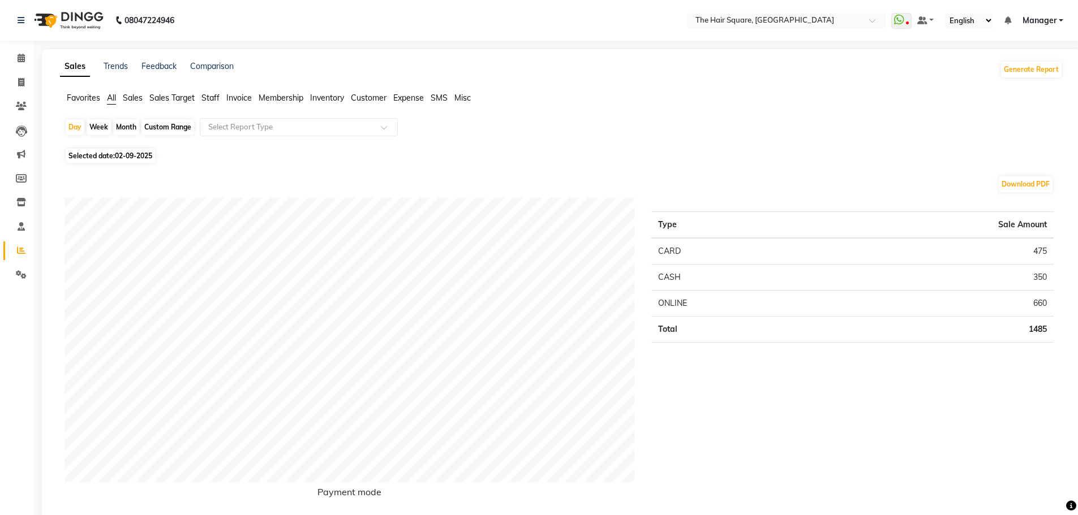
click at [280, 96] on span "Membership" at bounding box center [281, 98] width 45 height 10
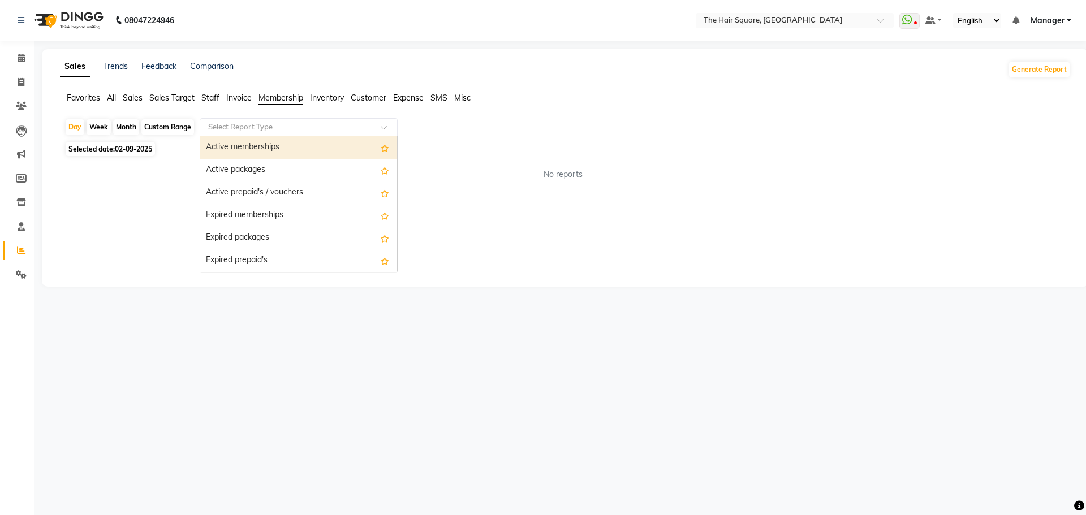
click at [321, 124] on input "text" at bounding box center [287, 127] width 163 height 11
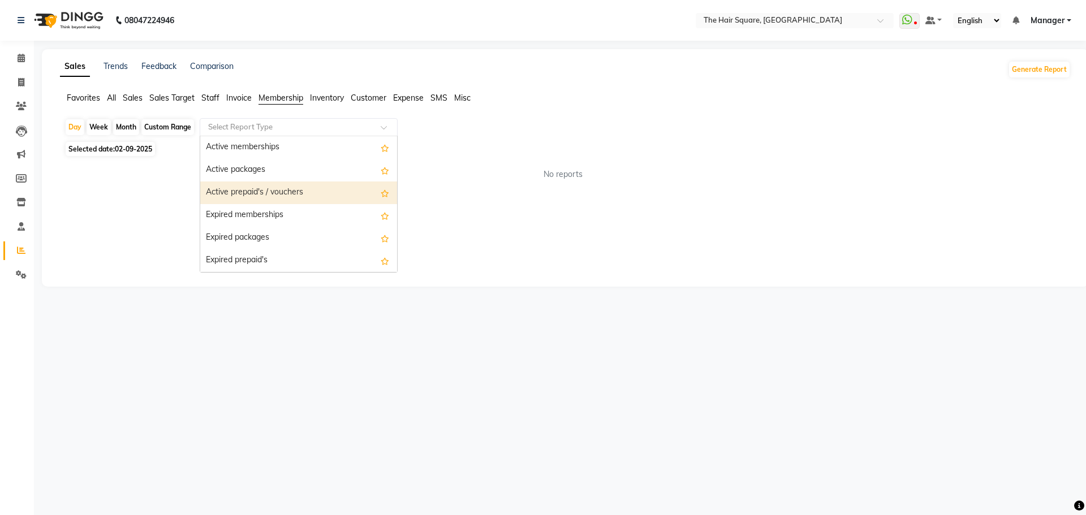
click at [295, 197] on div "Active prepaid's / vouchers" at bounding box center [298, 193] width 197 height 23
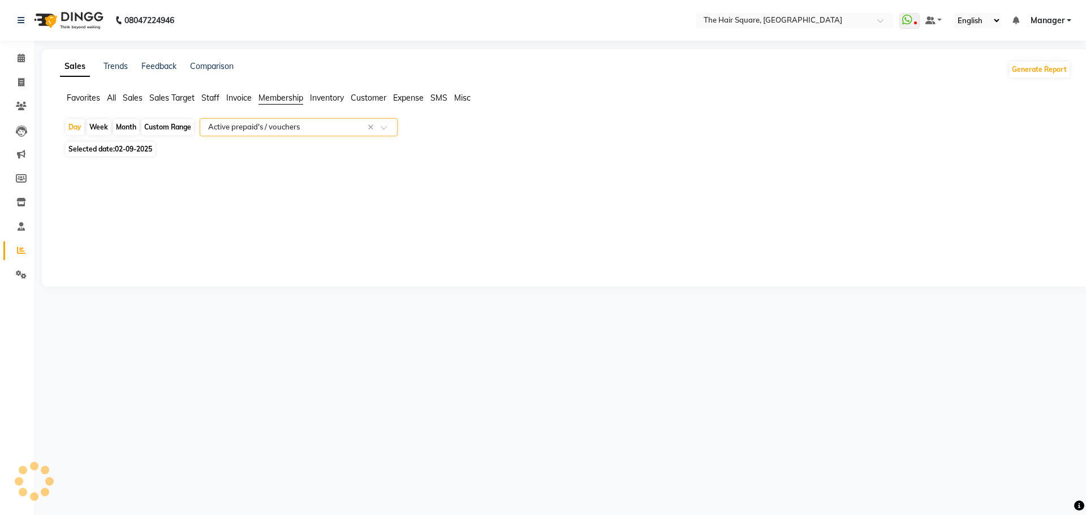
select select "full_report"
select select "csv"
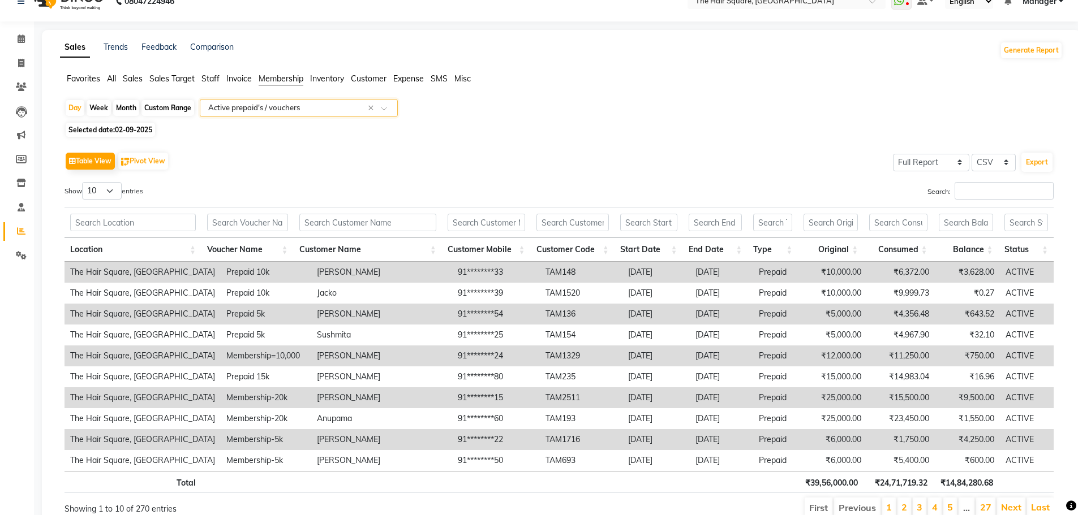
scroll to position [31, 0]
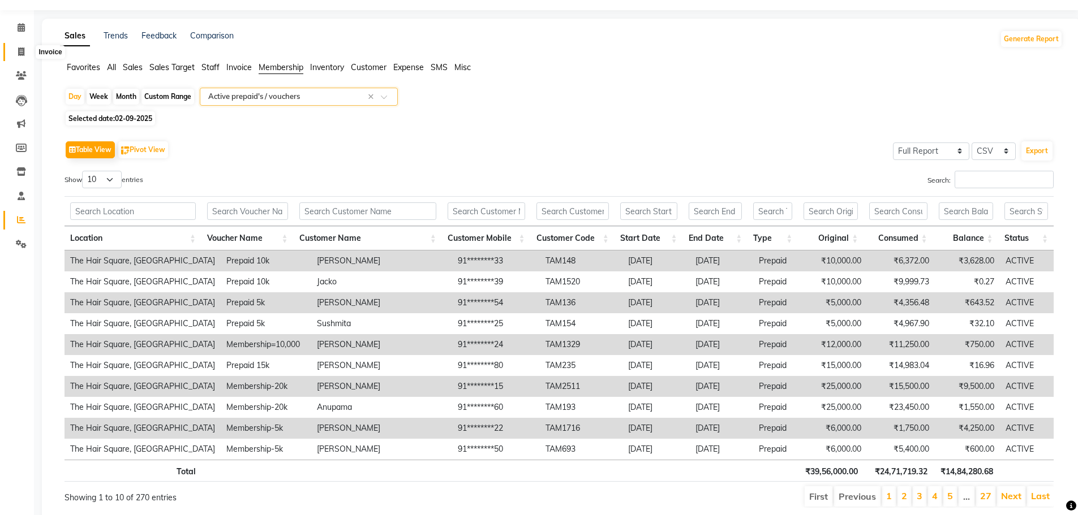
click at [17, 53] on span at bounding box center [21, 52] width 20 height 13
select select "service"
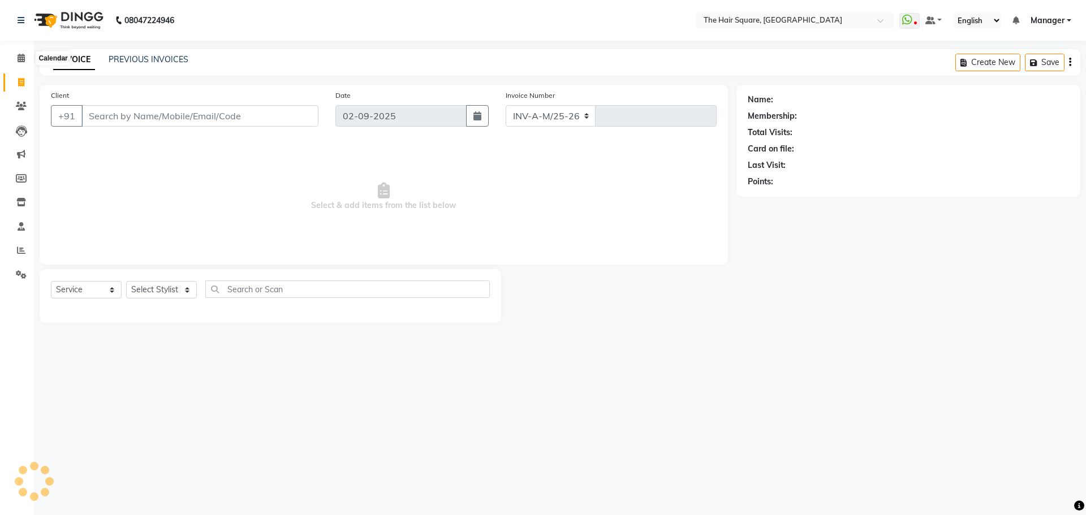
select select "5768"
type input "3075"
click at [166, 109] on input "Client" at bounding box center [199, 115] width 237 height 21
click at [136, 65] on div "PREVIOUS INVOICES" at bounding box center [149, 60] width 80 height 12
click at [136, 58] on link "PREVIOUS INVOICES" at bounding box center [149, 59] width 80 height 10
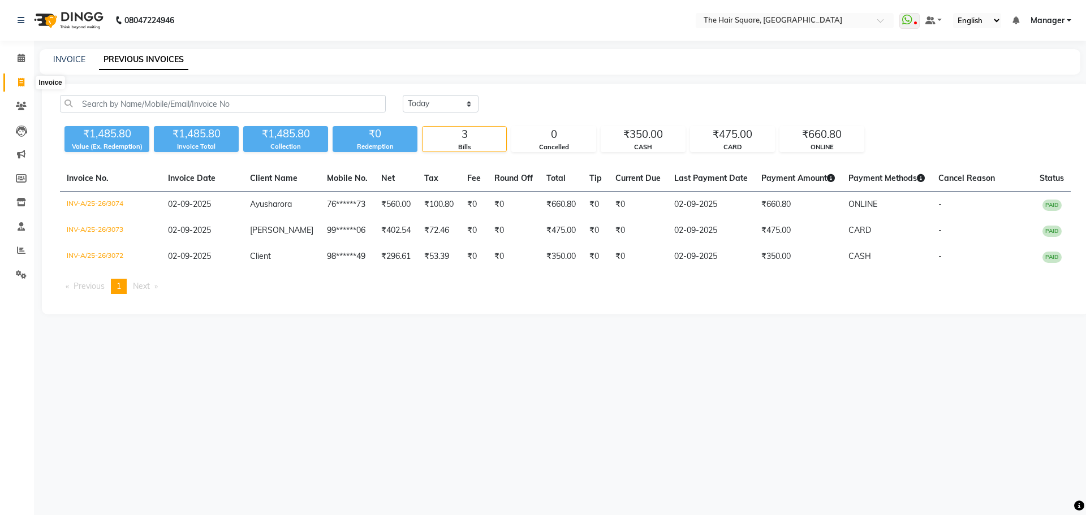
click at [20, 84] on icon at bounding box center [21, 82] width 6 height 8
select select "service"
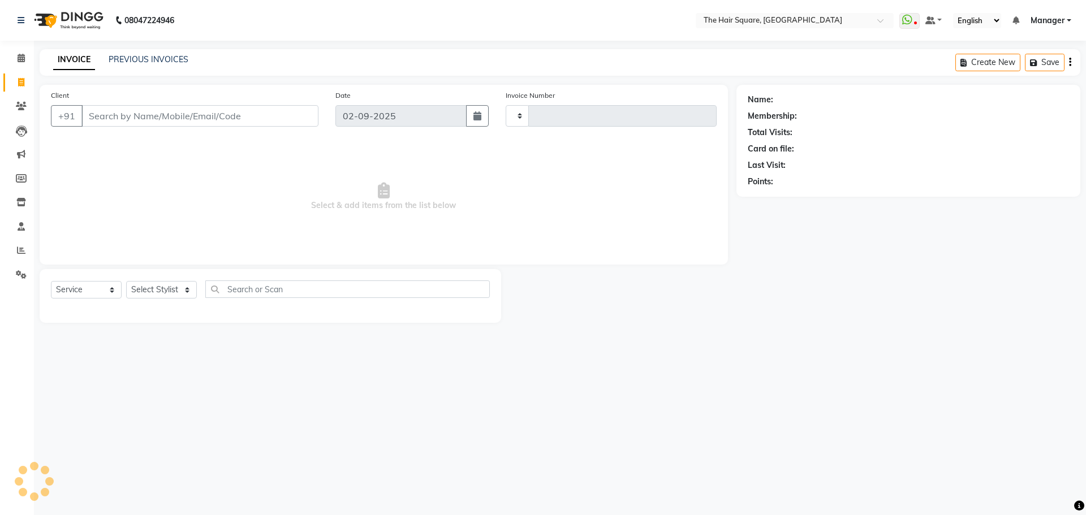
type input "3075"
select select "5768"
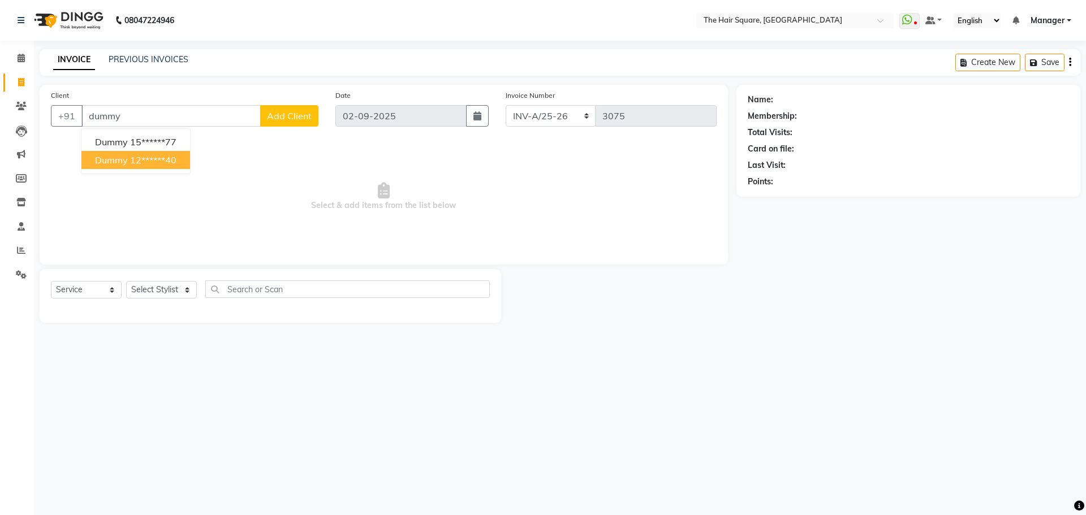
click at [135, 154] on ngb-highlight "12******40" at bounding box center [153, 159] width 46 height 11
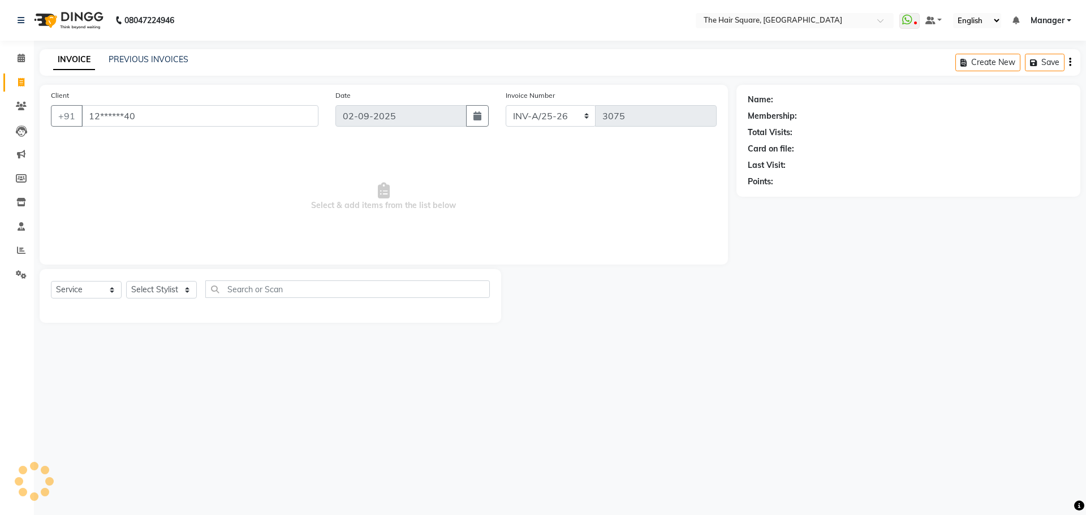
type input "12******40"
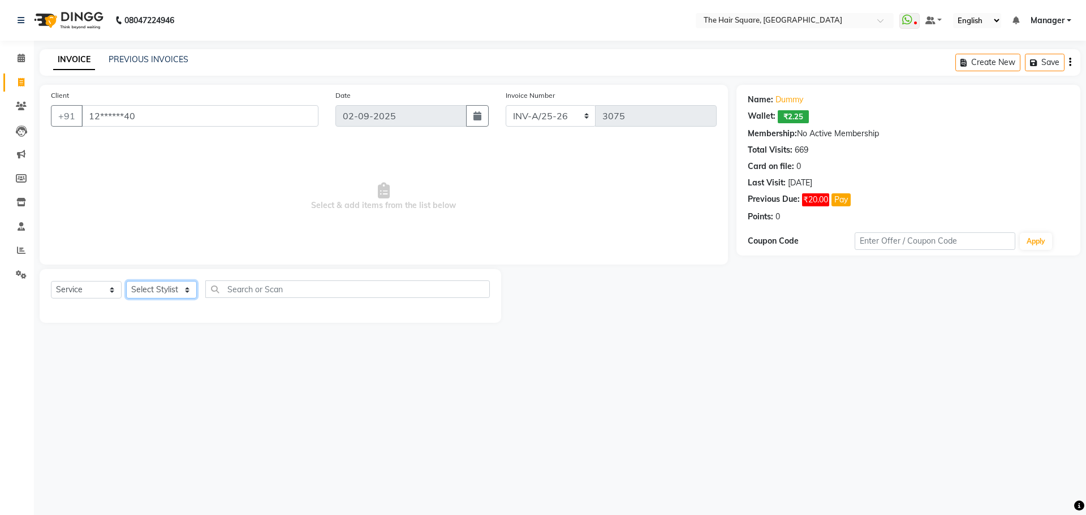
click at [149, 296] on select "Select Stylist Amit [PERSON_NAME] Dev Imran [PERSON_NAME] [PERSON_NAME] Manager…" at bounding box center [161, 290] width 71 height 18
select select "39372"
click at [126, 281] on select "Select Stylist Amit [PERSON_NAME] Dev Imran [PERSON_NAME] [PERSON_NAME] Manager…" at bounding box center [161, 290] width 71 height 18
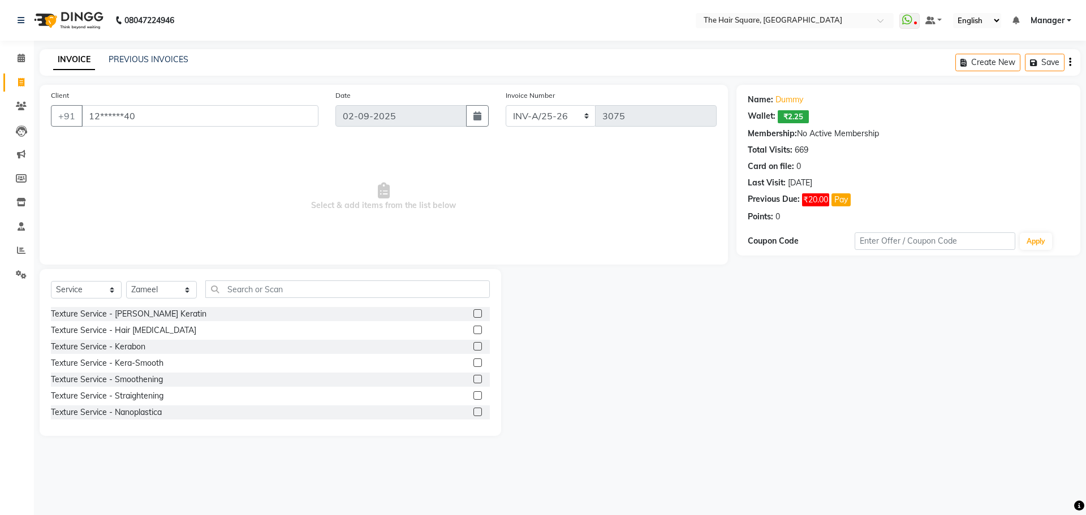
drag, startPoint x: 248, startPoint y: 302, endPoint x: 253, endPoint y: 298, distance: 6.5
click at [248, 301] on div "Select Service Product Membership Package Voucher Prepaid Gift Card Select Styl…" at bounding box center [270, 294] width 439 height 27
drag, startPoint x: 253, startPoint y: 287, endPoint x: 289, endPoint y: 278, distance: 37.5
click at [253, 287] on input "text" at bounding box center [347, 290] width 285 height 18
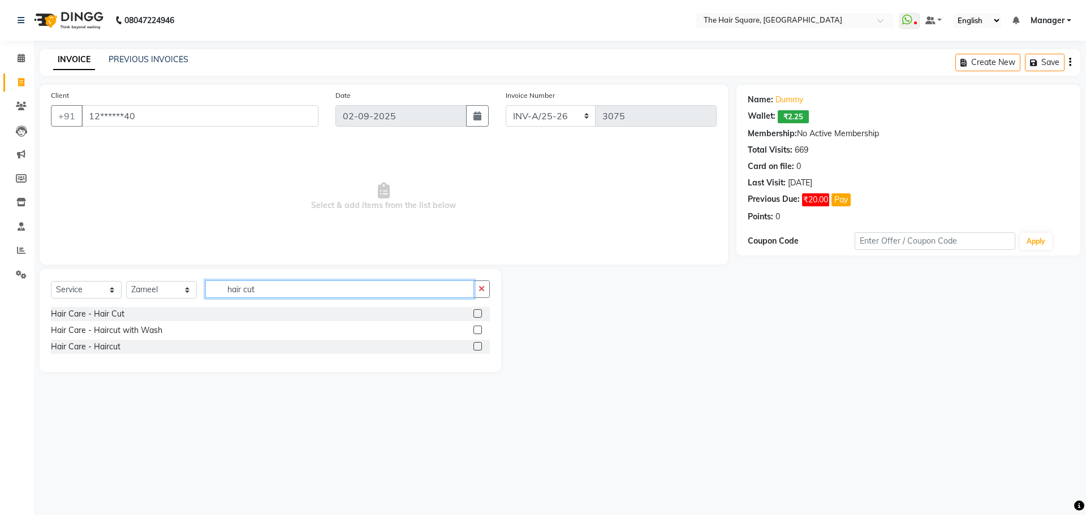
type input "hair cut"
click at [477, 313] on label at bounding box center [478, 313] width 8 height 8
click at [477, 313] on input "checkbox" at bounding box center [477, 314] width 7 height 7
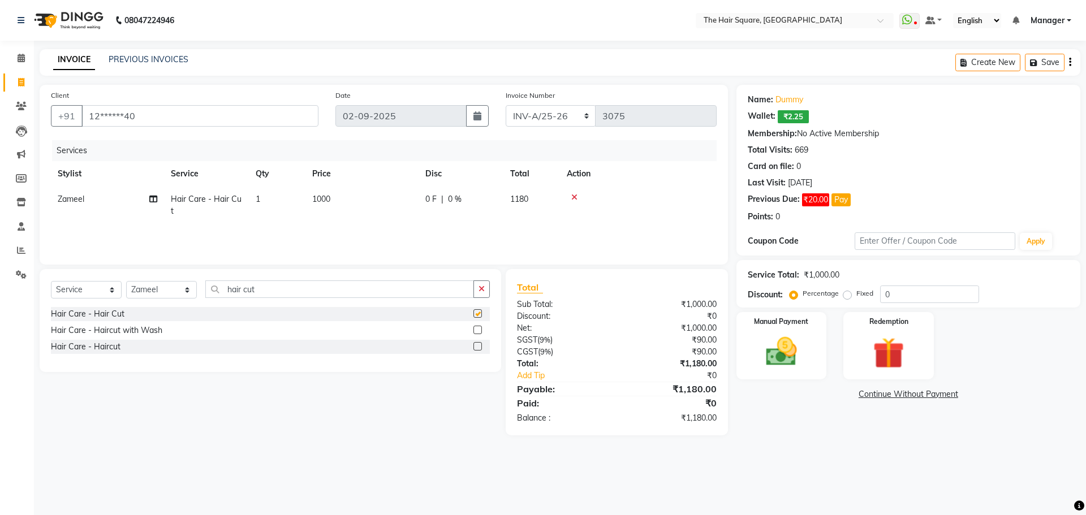
checkbox input "false"
click at [92, 289] on select "Select Service Product Membership Package Voucher Prepaid Gift Card" at bounding box center [86, 290] width 71 height 18
click at [170, 292] on select "Select Stylist Amit [PERSON_NAME] Dev Imran [PERSON_NAME] [PERSON_NAME] Manager…" at bounding box center [161, 290] width 71 height 18
select select "39370"
click at [126, 281] on select "Select Stylist Amit [PERSON_NAME] Dev Imran [PERSON_NAME] [PERSON_NAME] Manager…" at bounding box center [161, 290] width 71 height 18
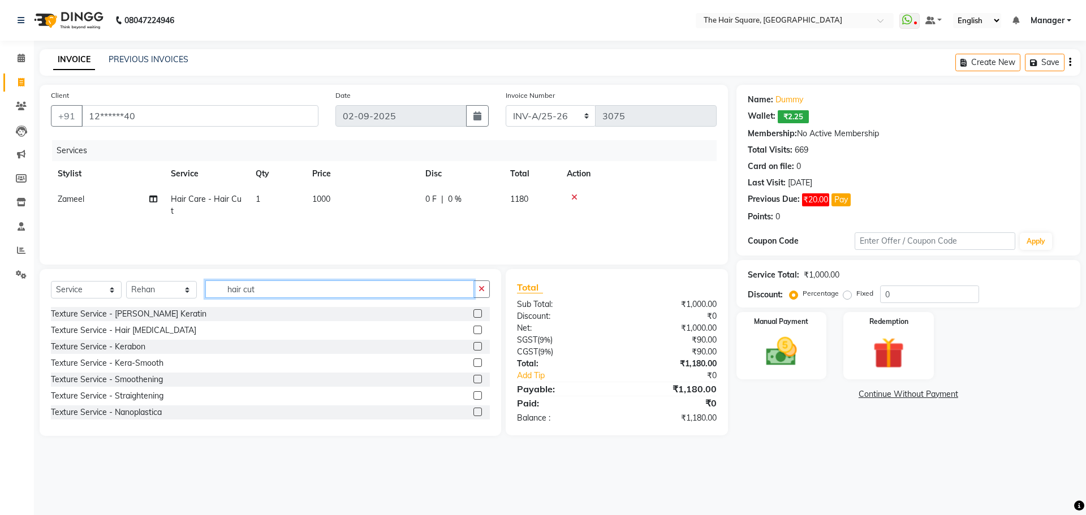
drag, startPoint x: 284, startPoint y: 285, endPoint x: 0, endPoint y: 187, distance: 300.6
click at [0, 248] on app-home "08047224946 Select Location × The Hair Square, Ambience Island WhatsApp Status …" at bounding box center [543, 226] width 1086 height 453
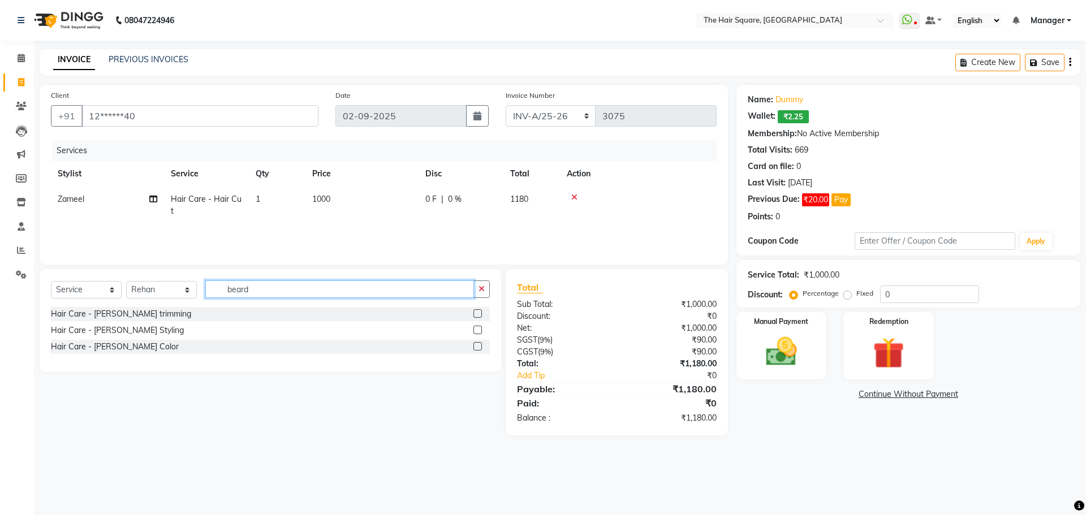
type input "beard"
click at [477, 334] on div at bounding box center [477, 332] width 7 height 12
click at [477, 325] on div at bounding box center [482, 331] width 16 height 14
click at [476, 326] on label at bounding box center [478, 330] width 8 height 8
click at [476, 327] on input "checkbox" at bounding box center [477, 330] width 7 height 7
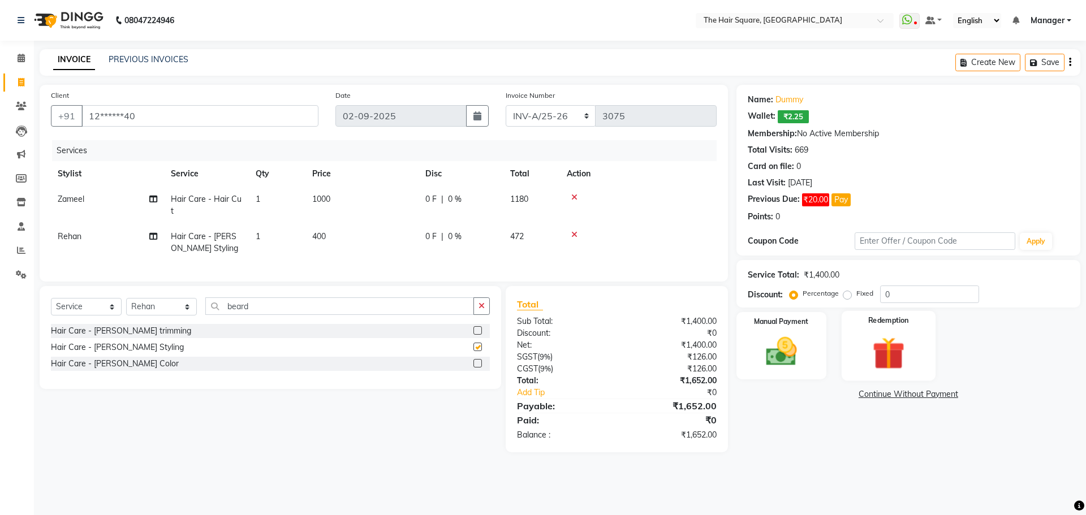
checkbox input "false"
click at [812, 341] on div "Manual Payment" at bounding box center [781, 346] width 94 height 70
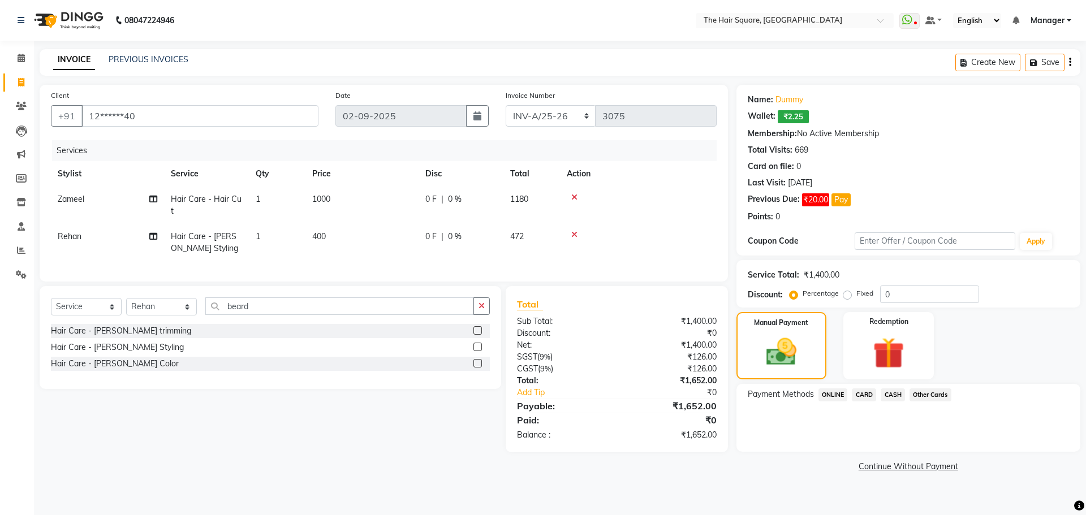
click at [832, 395] on span "ONLINE" at bounding box center [833, 395] width 29 height 13
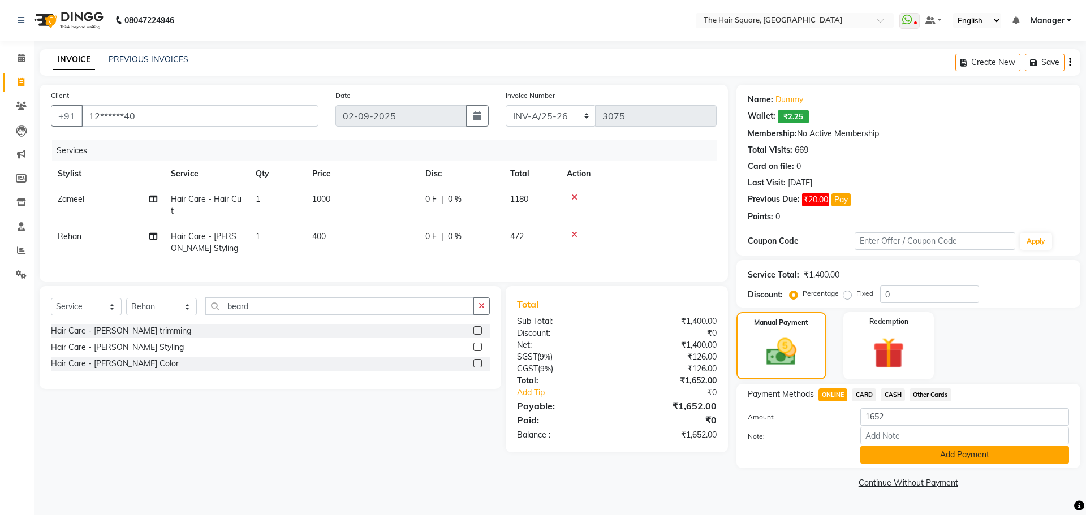
click at [1022, 461] on button "Add Payment" at bounding box center [964, 455] width 209 height 18
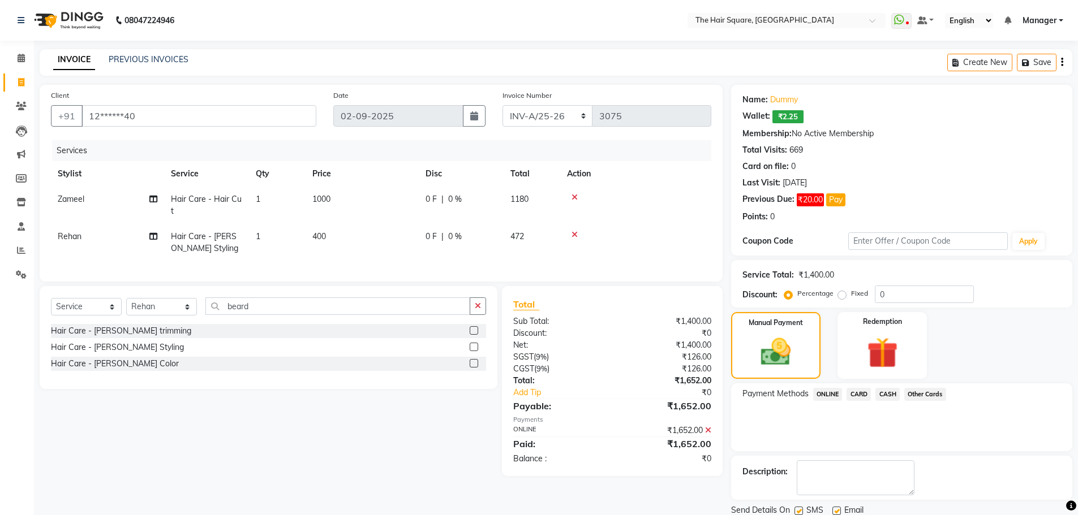
scroll to position [40, 0]
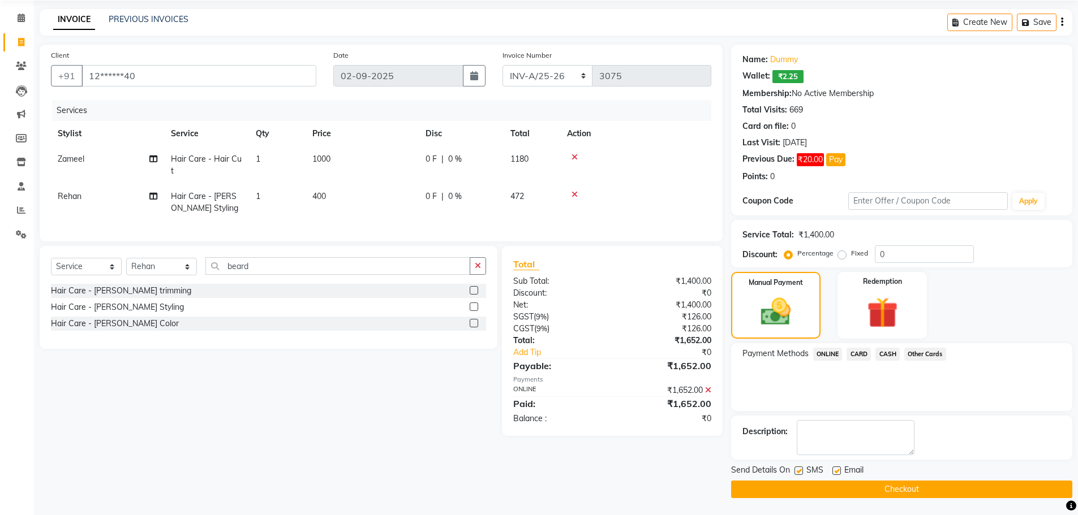
click at [992, 482] on button "Checkout" at bounding box center [901, 490] width 341 height 18
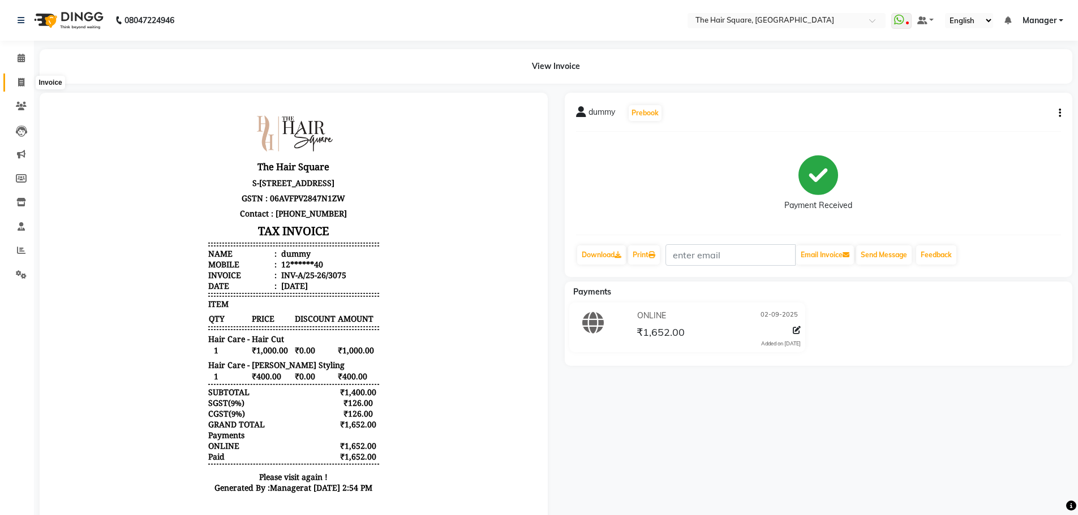
click at [22, 80] on icon at bounding box center [21, 82] width 6 height 8
select select "service"
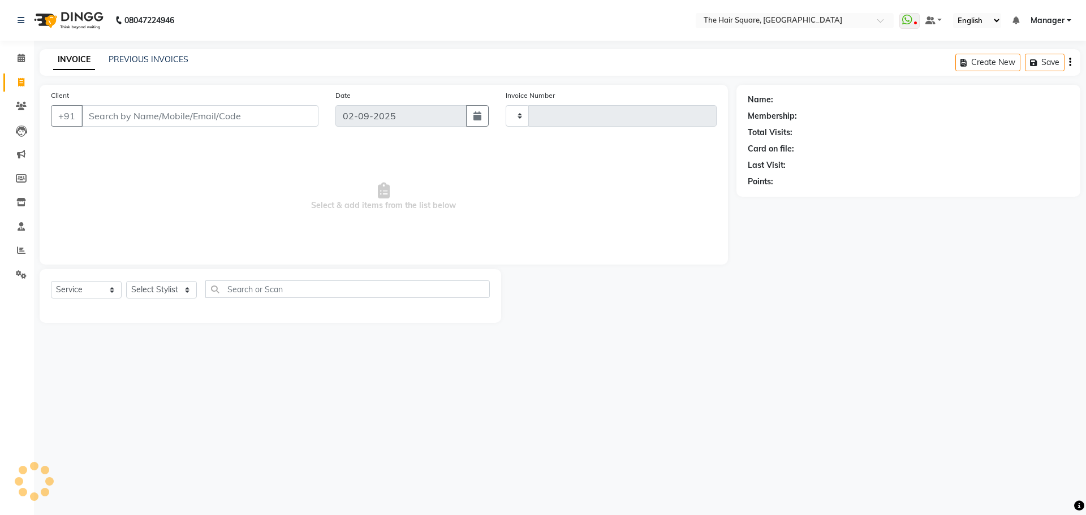
type input "3076"
select select "5768"
click at [105, 116] on input "Client" at bounding box center [199, 115] width 237 height 21
click at [109, 106] on input "Client" at bounding box center [199, 115] width 237 height 21
click at [105, 110] on input "Client" at bounding box center [199, 115] width 237 height 21
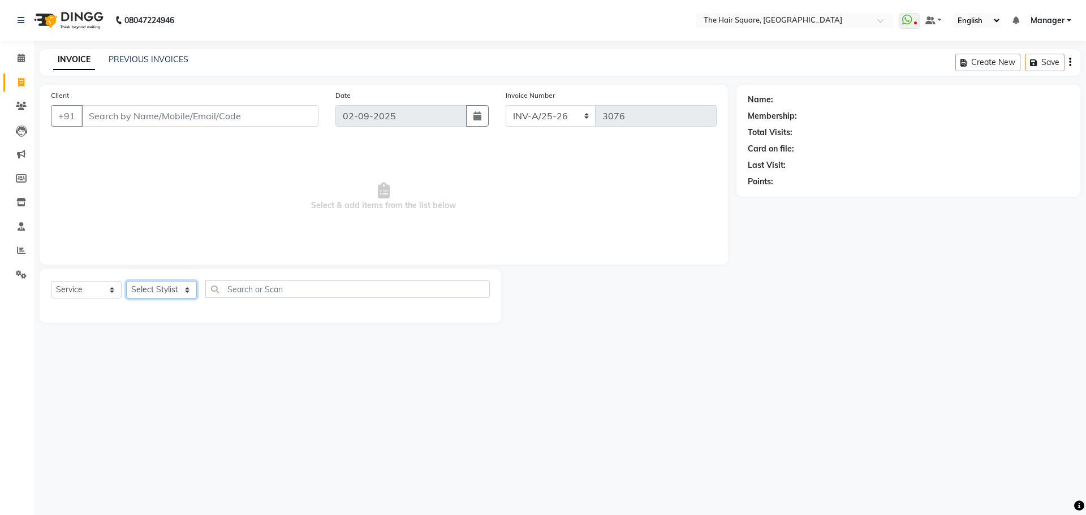
click at [161, 298] on select "Select Stylist Amit [PERSON_NAME] Dev Imran [PERSON_NAME] [PERSON_NAME] Manager…" at bounding box center [161, 290] width 71 height 18
select select "39380"
click at [126, 281] on select "Select Stylist Amit [PERSON_NAME] Dev Imran [PERSON_NAME] [PERSON_NAME] Manager…" at bounding box center [161, 290] width 71 height 18
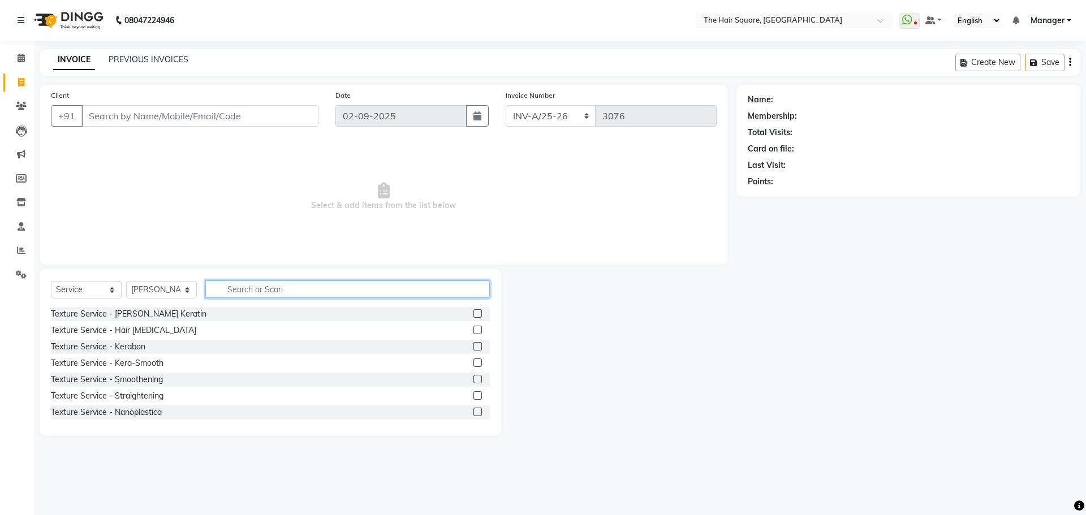
click at [243, 292] on input "text" at bounding box center [347, 290] width 285 height 18
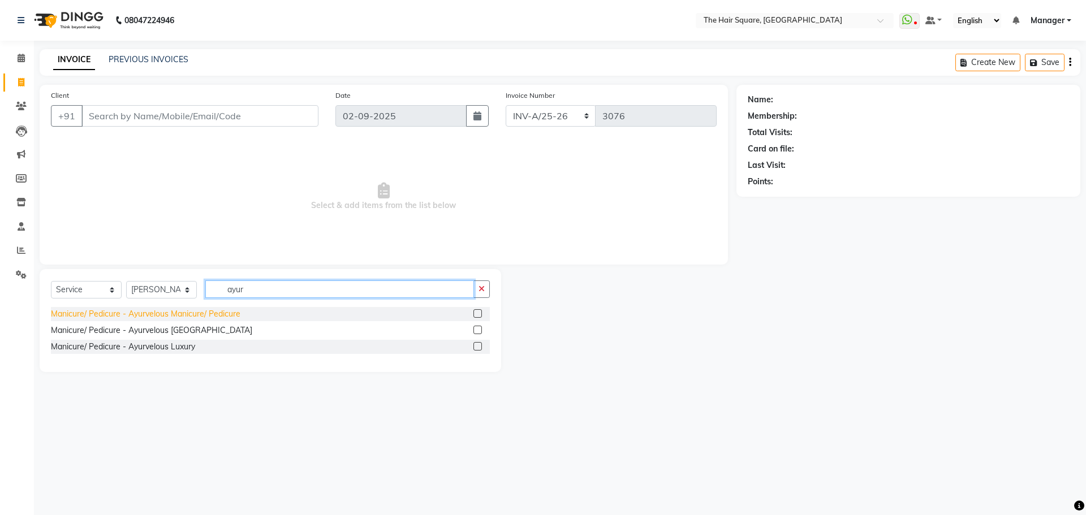
type input "ayur"
click at [173, 314] on div "Manicure/ Pedicure - Ayurvelous Manicure/ Pedicure" at bounding box center [146, 314] width 190 height 12
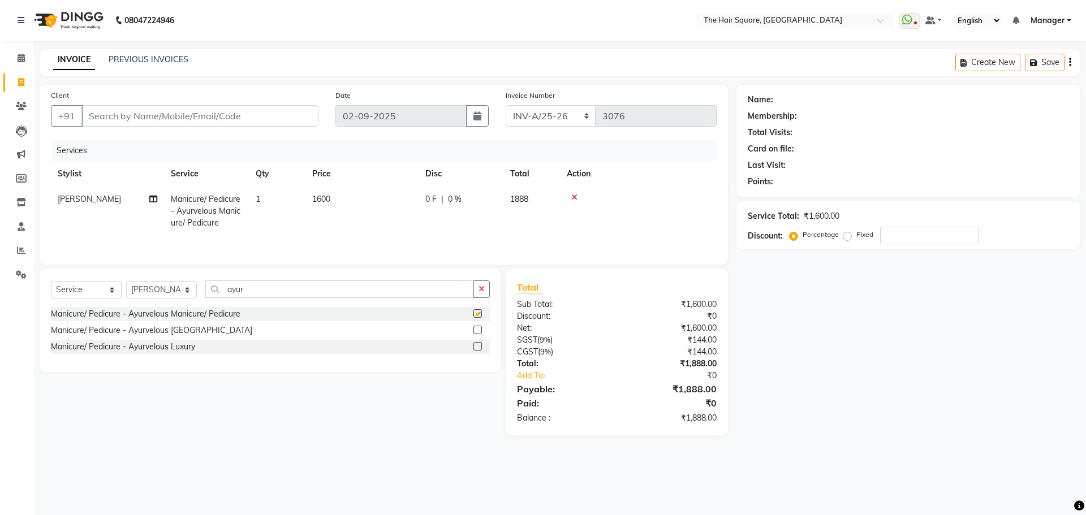
checkbox input "false"
click at [263, 289] on input "ayur" at bounding box center [339, 290] width 269 height 18
drag, startPoint x: 276, startPoint y: 288, endPoint x: 90, endPoint y: 323, distance: 189.4
click at [94, 322] on div "Select Service Product Membership Package Voucher Prepaid Gift Card Select Styl…" at bounding box center [271, 320] width 462 height 103
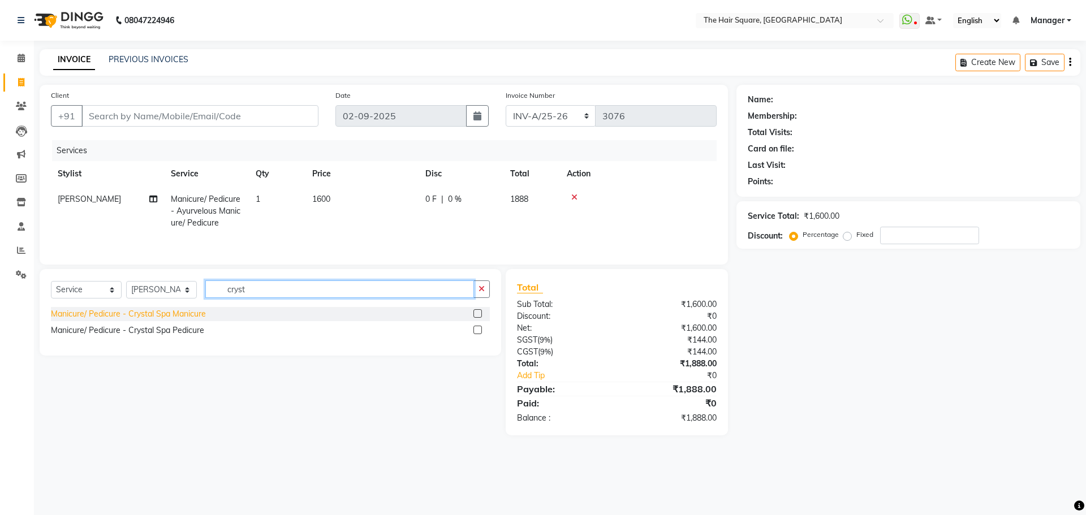
type input "cryst"
click at [71, 310] on div "Manicure/ Pedicure - Crystal Spa Manicure" at bounding box center [128, 314] width 155 height 12
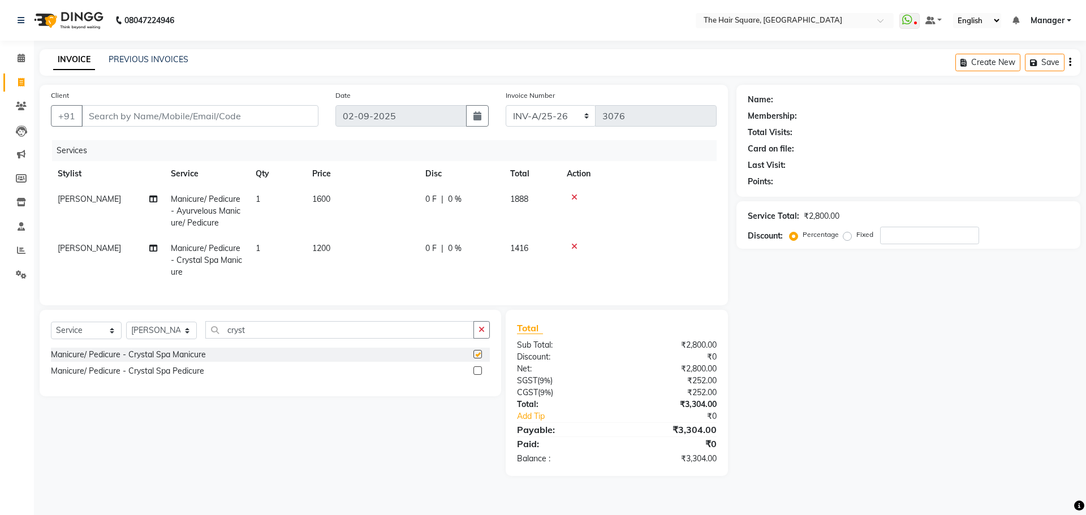
checkbox input "false"
click at [75, 255] on td "[PERSON_NAME]" at bounding box center [107, 260] width 113 height 49
select select "39380"
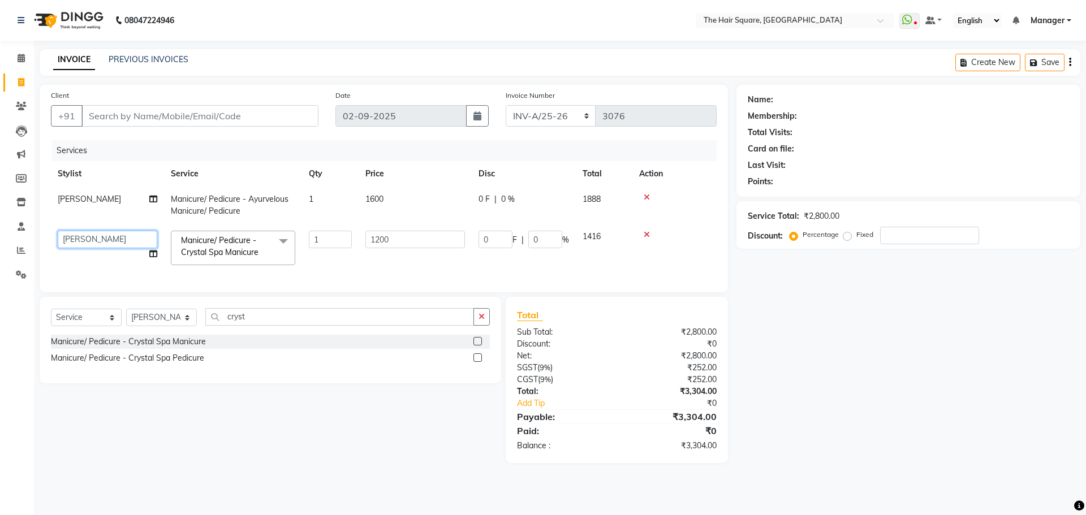
click at [79, 238] on select "Amit Aradhana Bittu Dev Imran Inder Javed Kim Mahendra Manager Mukesh Raaj Radh…" at bounding box center [108, 240] width 100 height 18
select select "39378"
click at [157, 324] on select "Select Stylist Amit [PERSON_NAME] Dev Imran [PERSON_NAME] [PERSON_NAME] Manager…" at bounding box center [161, 318] width 71 height 18
select select "39378"
click at [126, 317] on select "Select Stylist Amit [PERSON_NAME] Dev Imran [PERSON_NAME] [PERSON_NAME] Manager…" at bounding box center [161, 318] width 71 height 18
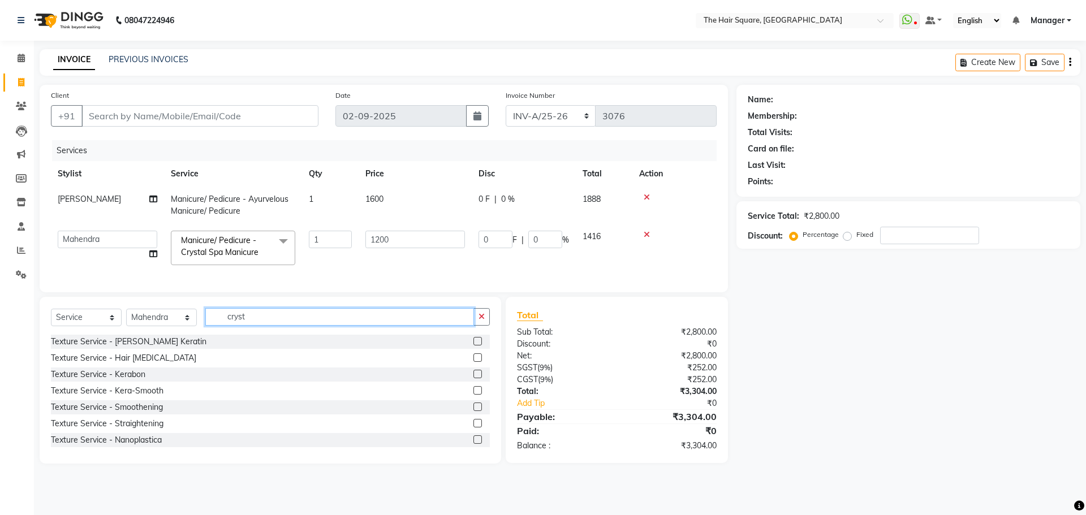
click at [261, 319] on input "cryst" at bounding box center [339, 317] width 269 height 18
drag, startPoint x: 274, startPoint y: 319, endPoint x: 65, endPoint y: 333, distance: 209.2
click at [70, 333] on div "Select Service Product Membership Package Voucher Prepaid Gift Card Select Styl…" at bounding box center [270, 321] width 439 height 27
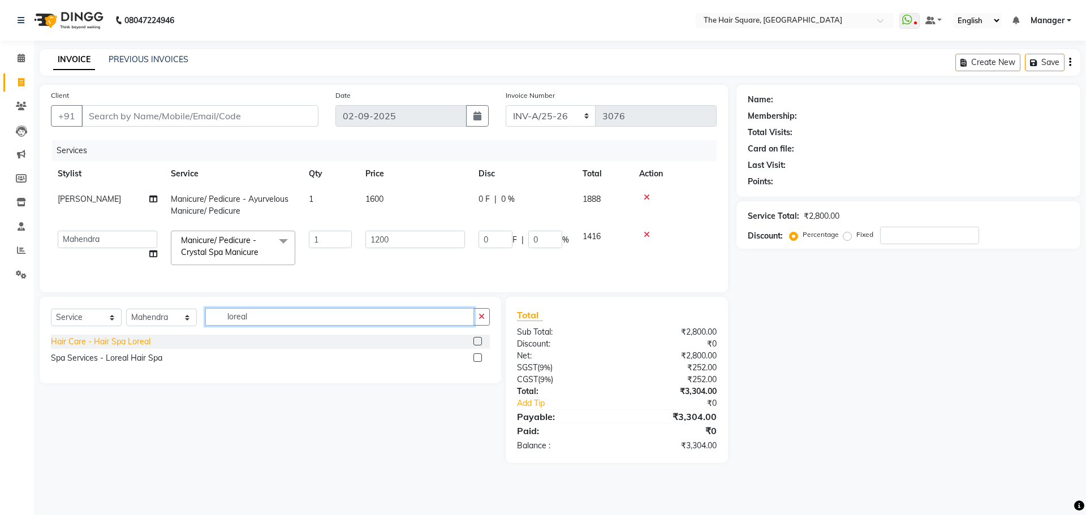
type input "loreal"
click at [92, 347] on div "Hair Care - Hair Spa Loreal" at bounding box center [101, 342] width 100 height 12
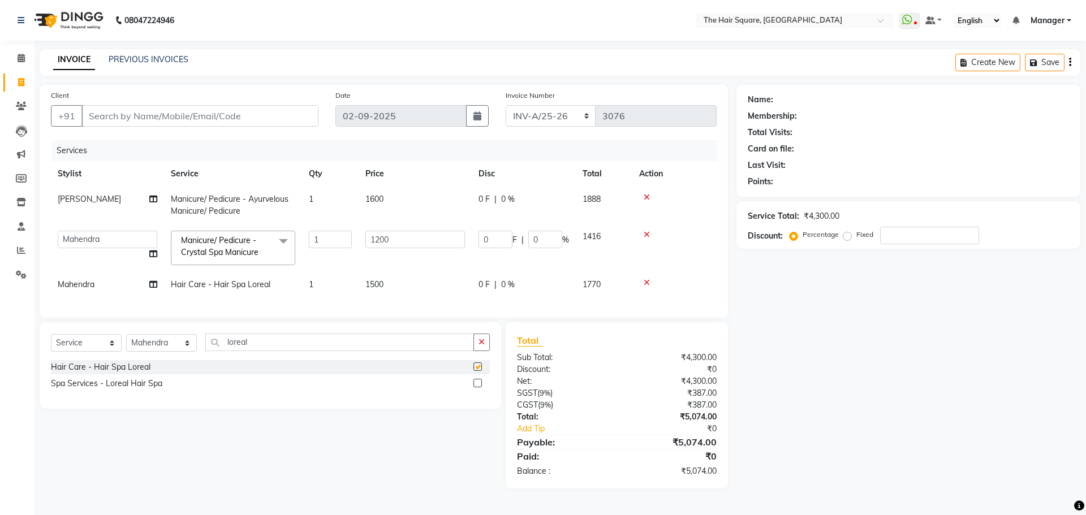
checkbox input "false"
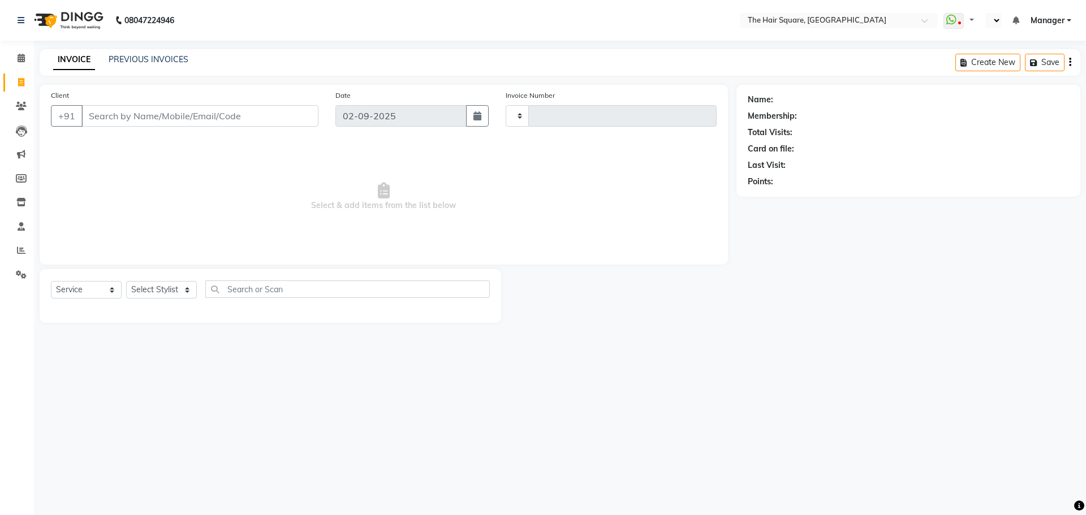
select select "service"
type input "3076"
select select "en"
select select "5768"
click at [1051, 21] on span "Manager" at bounding box center [1048, 21] width 34 height 12
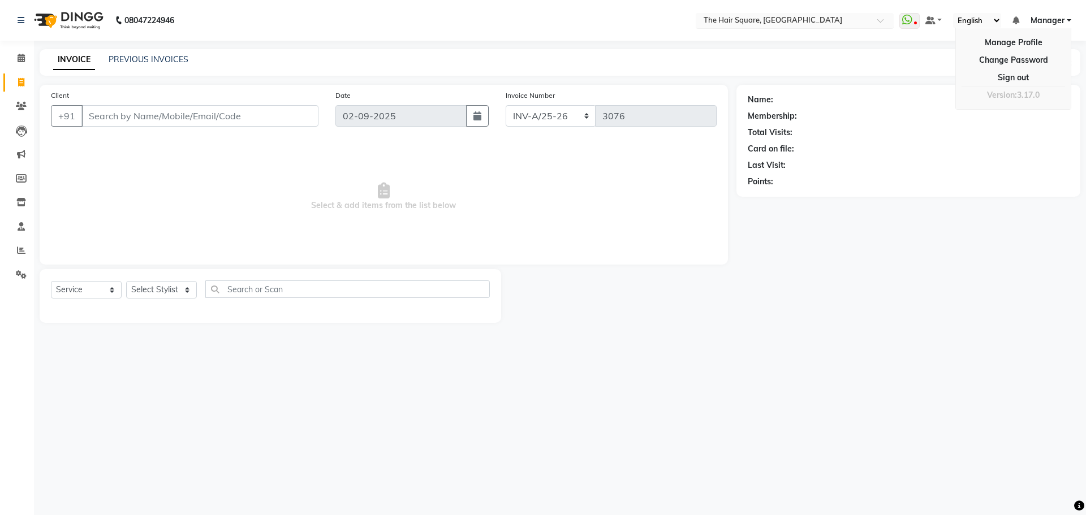
click at [817, 18] on input "text" at bounding box center [784, 21] width 164 height 11
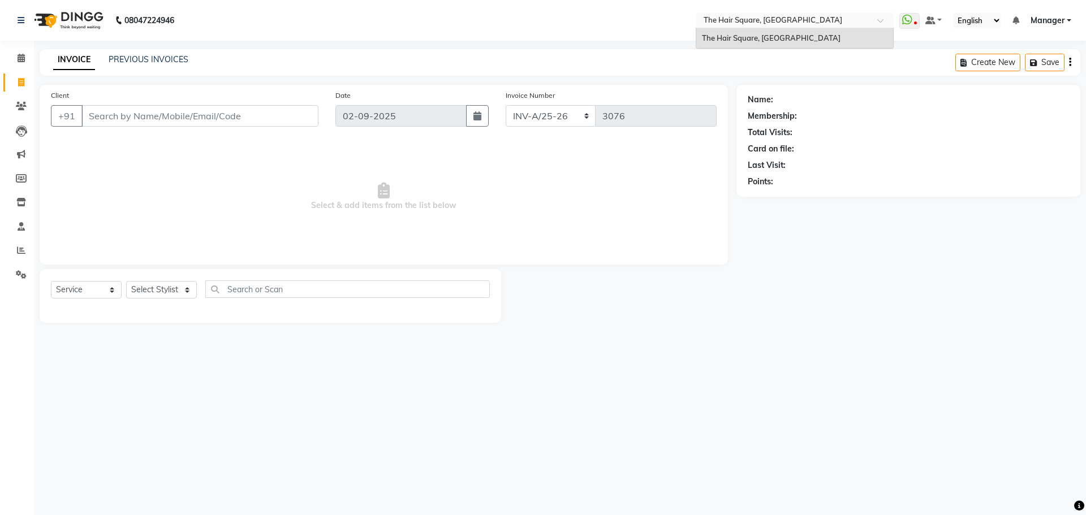
click at [817, 18] on input "text" at bounding box center [784, 21] width 164 height 11
click at [1046, 18] on span "Manager" at bounding box center [1048, 21] width 34 height 12
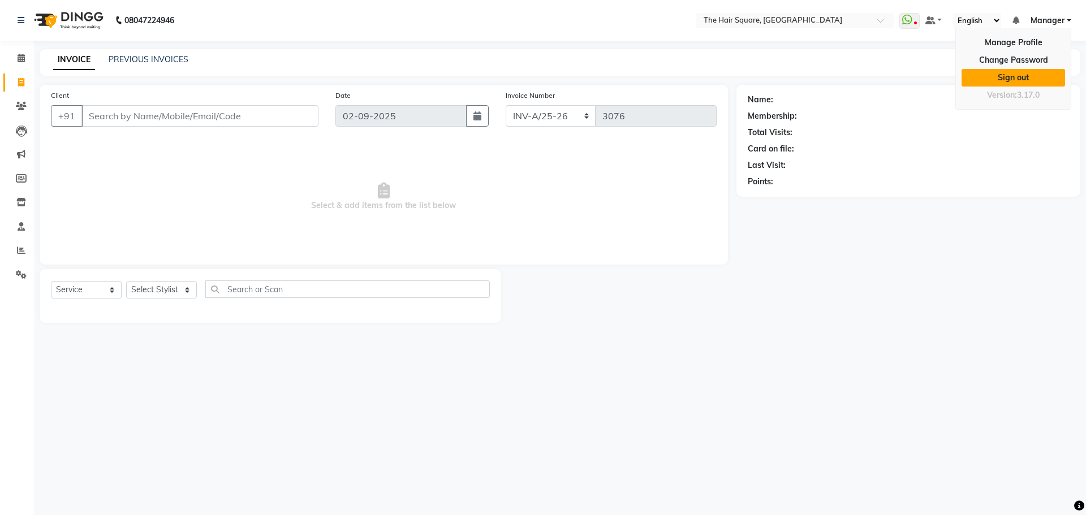
click at [1034, 75] on link "Sign out" at bounding box center [1014, 78] width 104 height 18
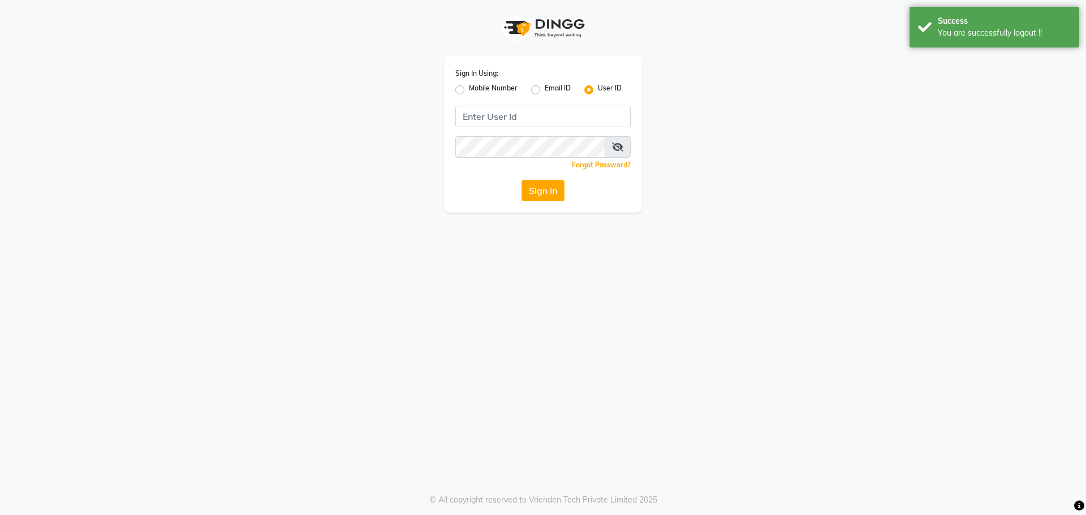
click at [469, 90] on label "Mobile Number" at bounding box center [493, 90] width 49 height 14
click at [469, 90] on input "Mobile Number" at bounding box center [472, 86] width 7 height 7
radio input "true"
radio input "false"
click at [533, 121] on input "Username" at bounding box center [561, 116] width 137 height 21
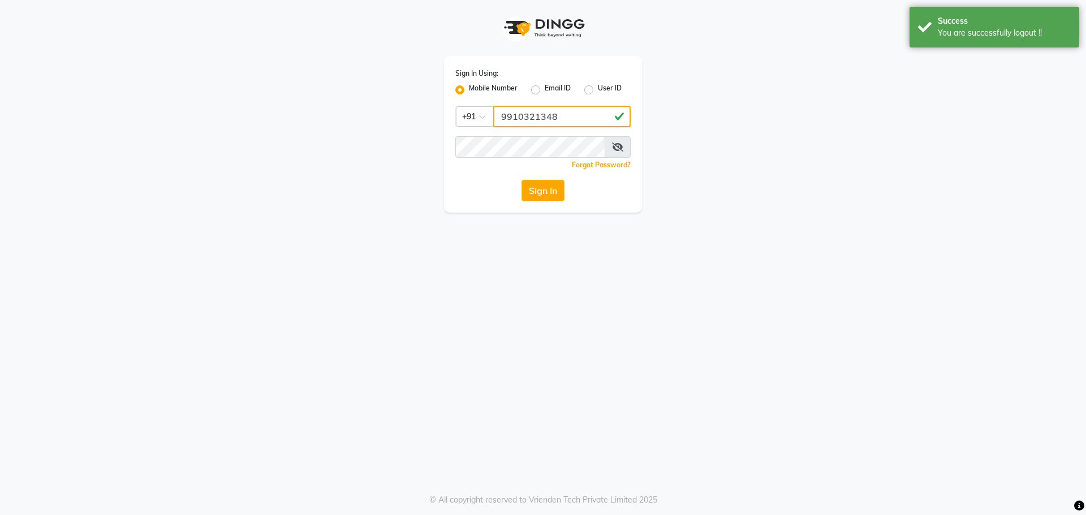
type input "9910321348"
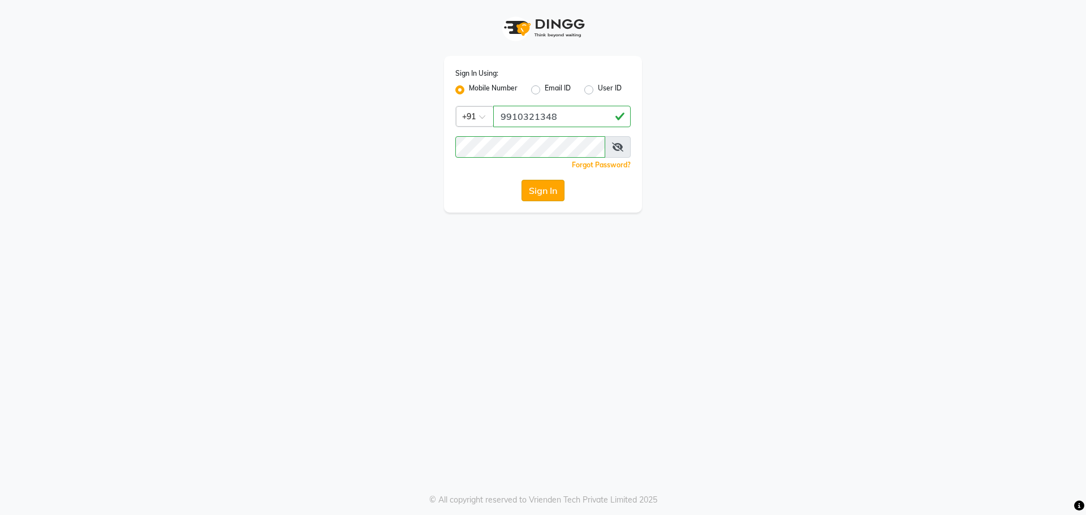
click at [544, 193] on button "Sign In" at bounding box center [543, 190] width 43 height 21
